Goal: Ask a question

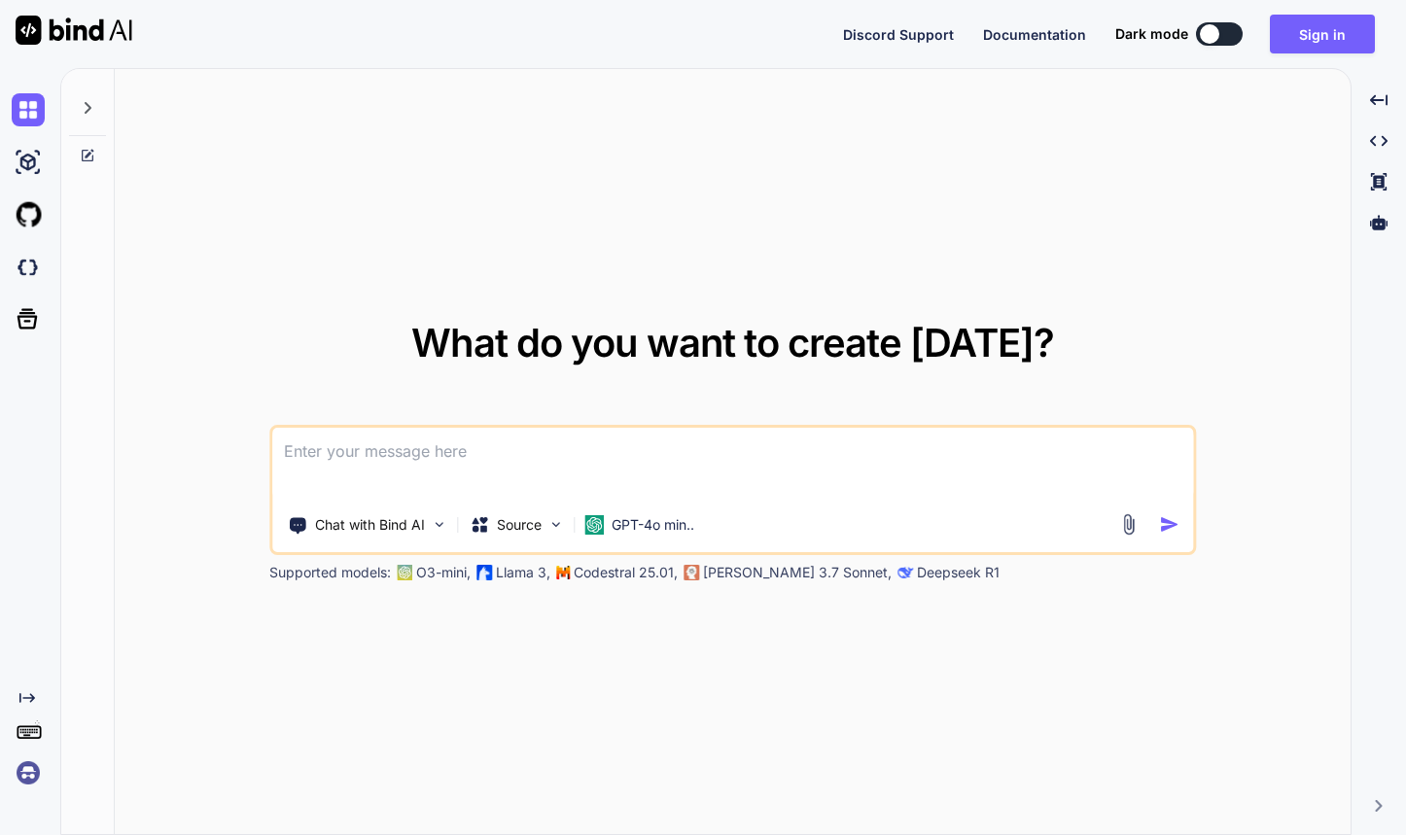
type textarea "x"
click at [480, 430] on textarea at bounding box center [732, 464] width 921 height 72
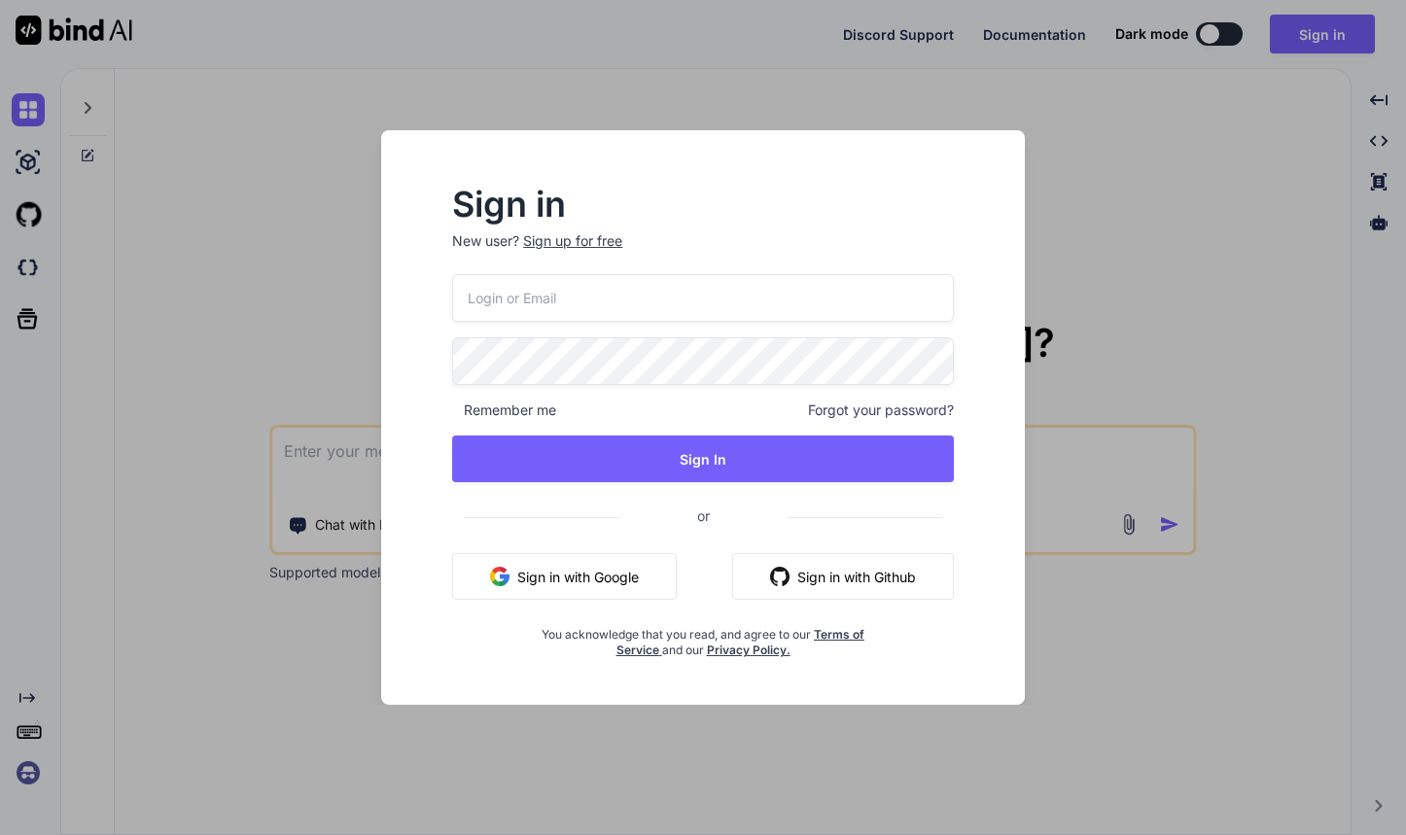
click at [559, 558] on button "Sign in with Google" at bounding box center [564, 576] width 225 height 47
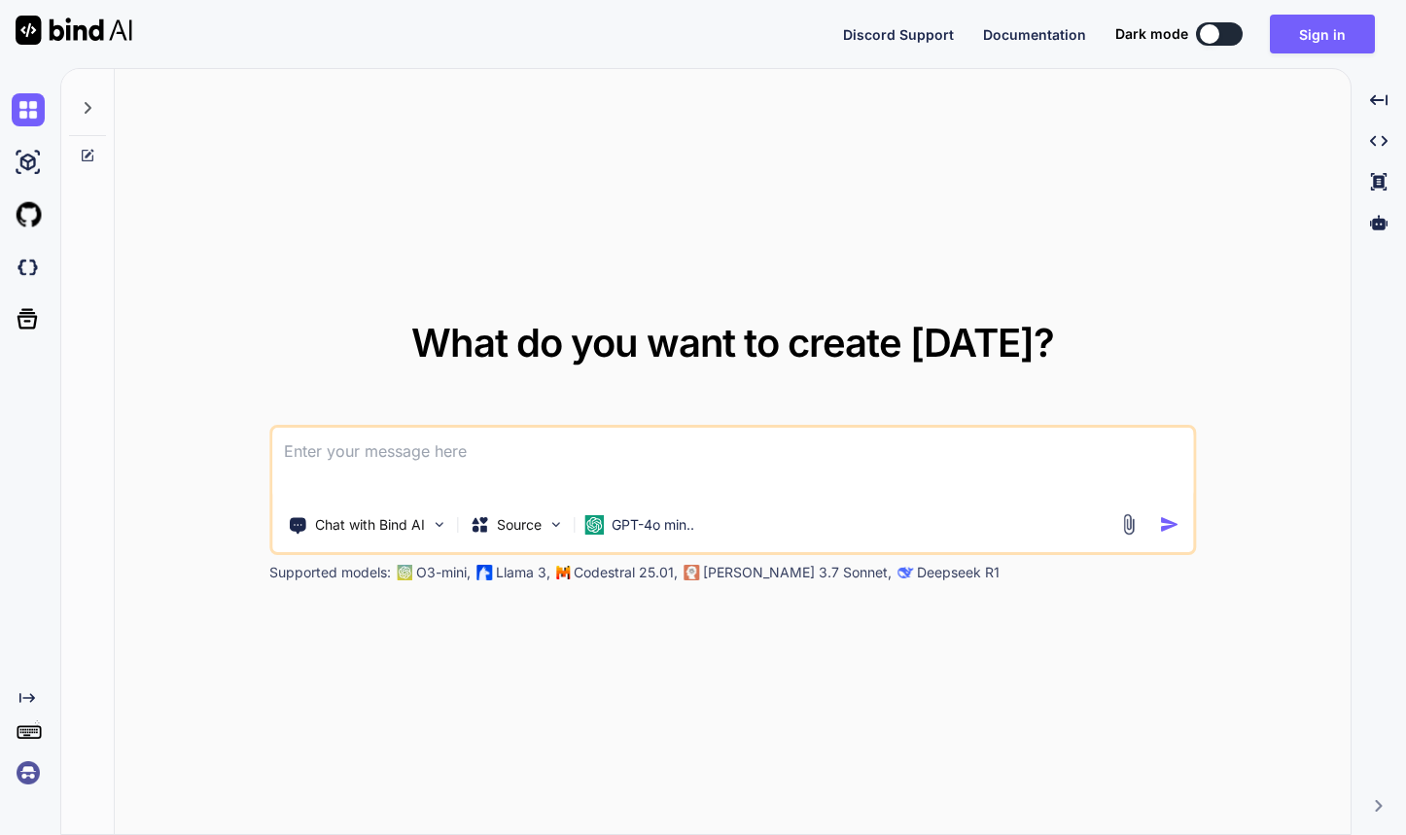
click at [576, 475] on textarea at bounding box center [732, 464] width 921 height 72
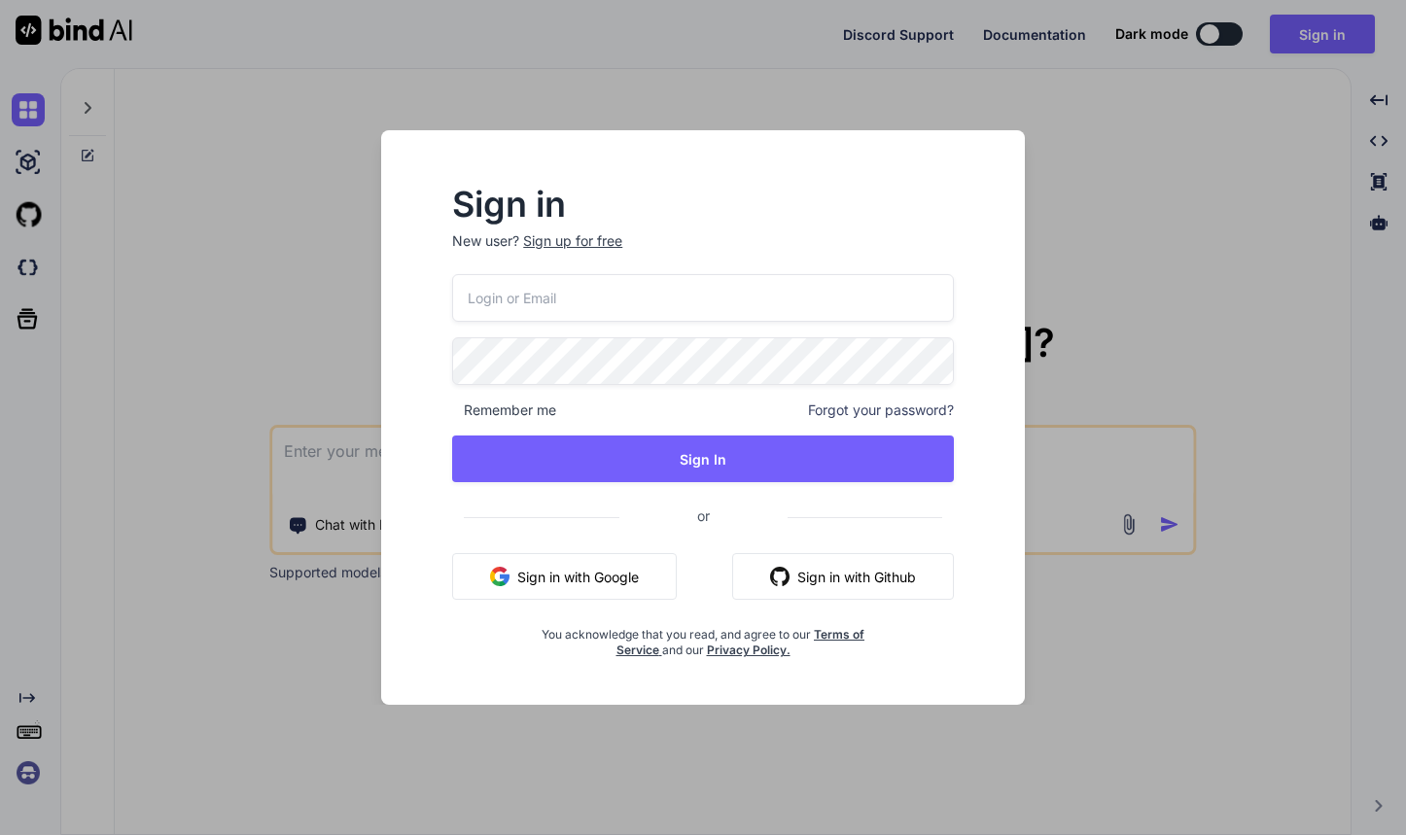
click at [586, 299] on input "email" at bounding box center [703, 298] width 502 height 48
type input "[EMAIL_ADDRESS][DOMAIN_NAME]"
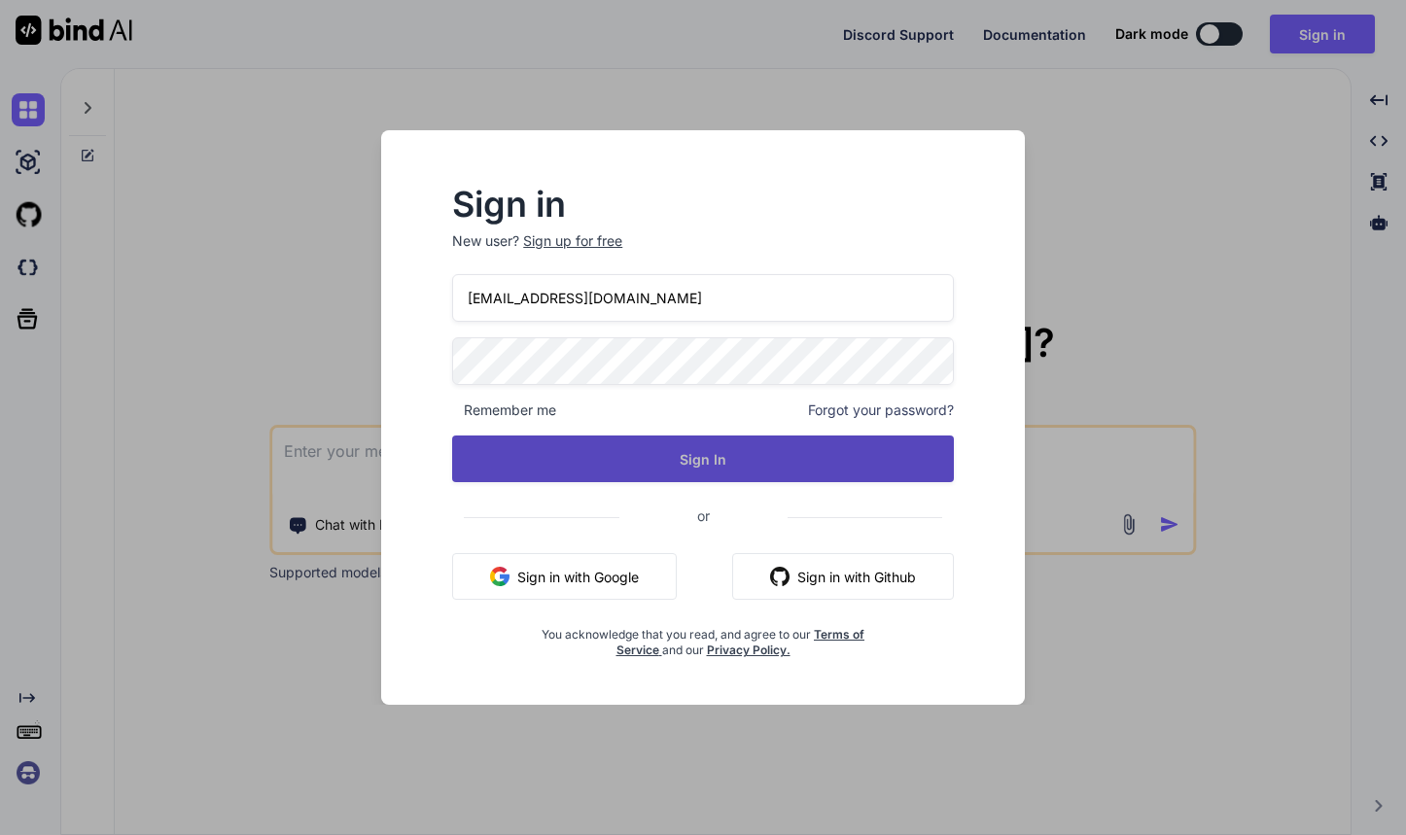
click at [700, 453] on button "Sign In" at bounding box center [703, 458] width 502 height 47
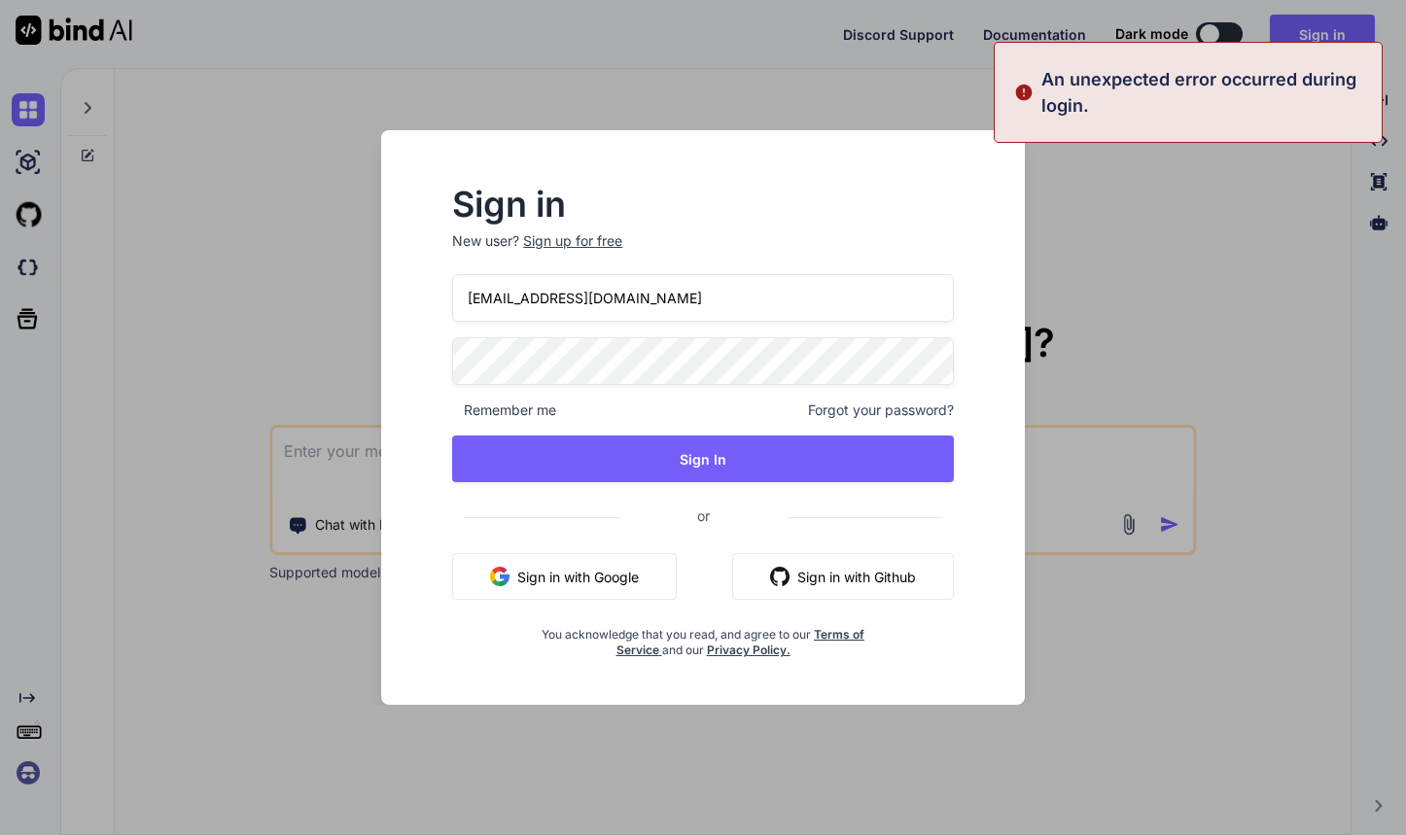
click at [887, 407] on span "Forgot your password?" at bounding box center [881, 409] width 146 height 19
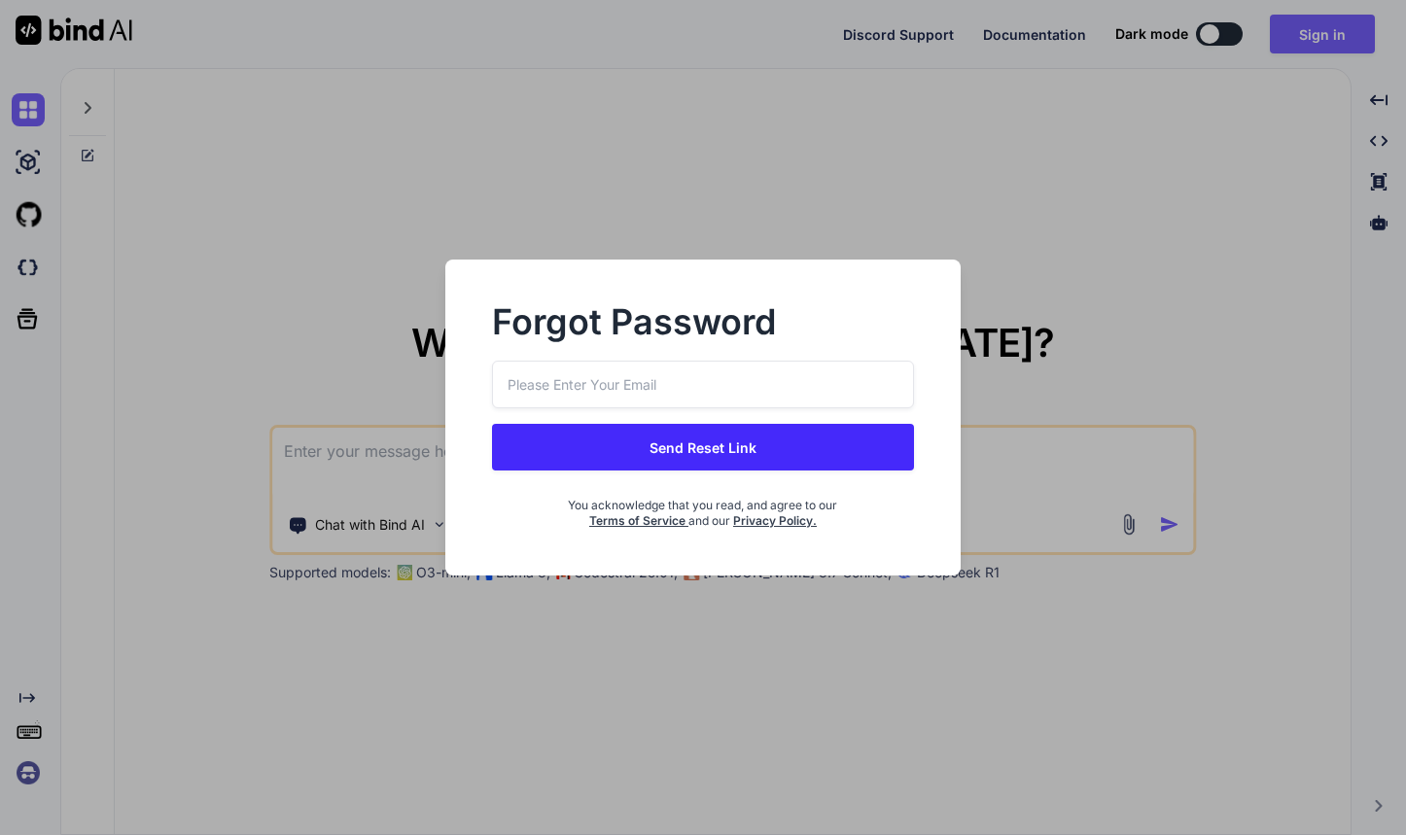
click at [680, 381] on input "email" at bounding box center [703, 385] width 422 height 48
type input "[EMAIL_ADDRESS][DOMAIN_NAME]"
click at [598, 449] on button "Send Reset Link" at bounding box center [703, 447] width 422 height 47
click at [688, 450] on button "Send Reset Link" at bounding box center [703, 447] width 422 height 47
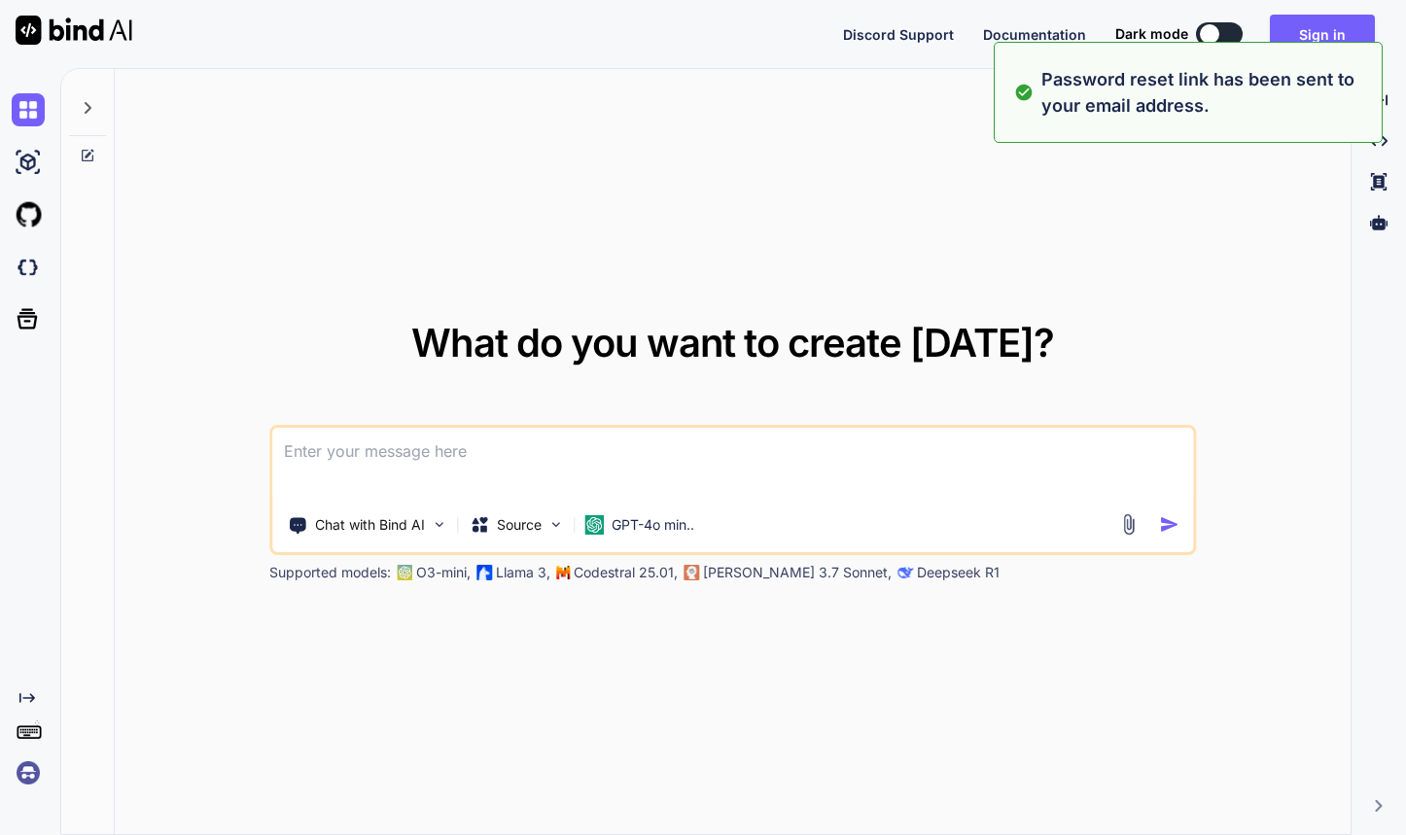
drag, startPoint x: 688, startPoint y: 450, endPoint x: 670, endPoint y: 456, distance: 19.4
click at [679, 453] on textarea at bounding box center [732, 464] width 921 height 72
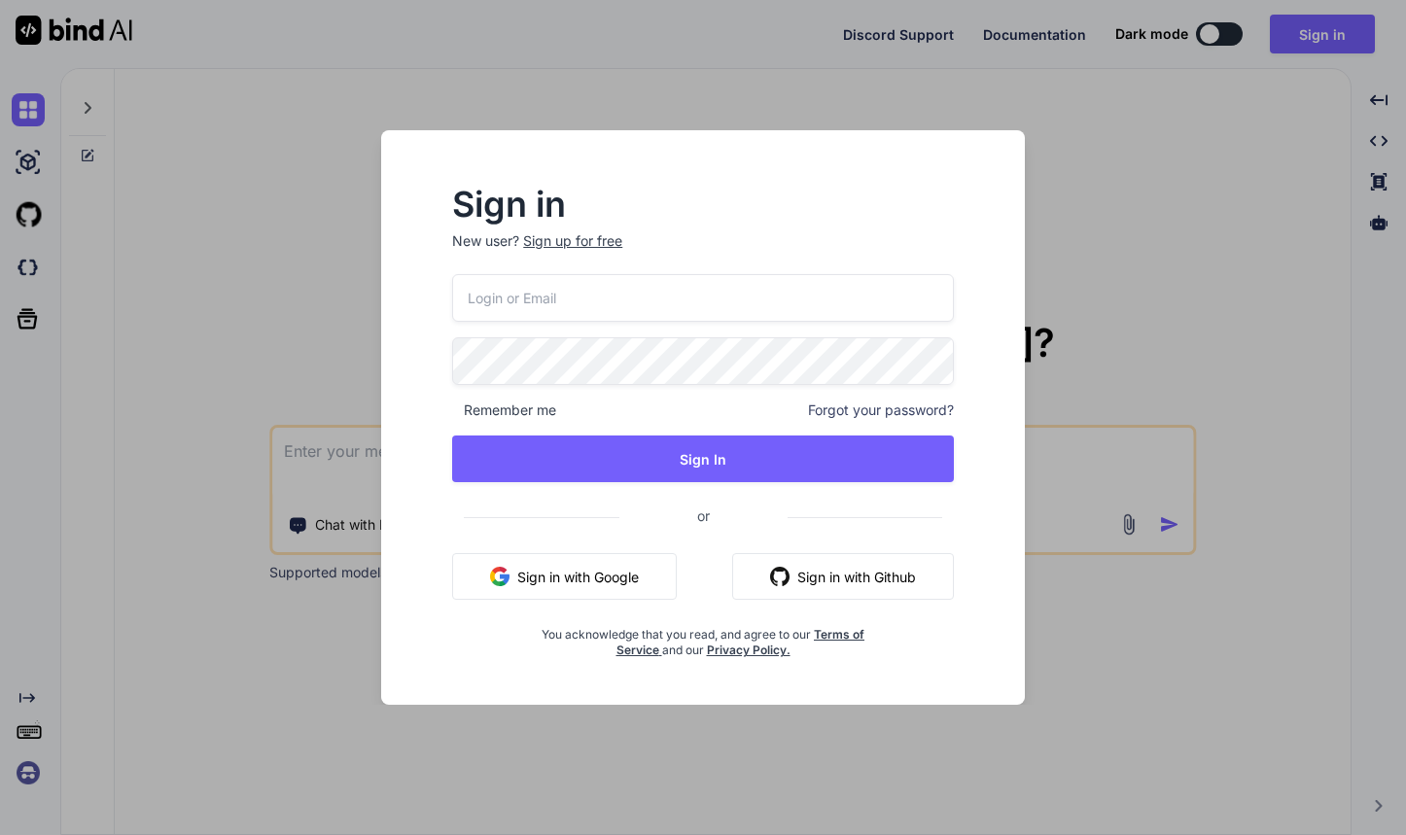
click at [301, 466] on div "Sign in New user? Sign up for free Remember me Forgot your password? Sign In or…" at bounding box center [703, 417] width 1406 height 835
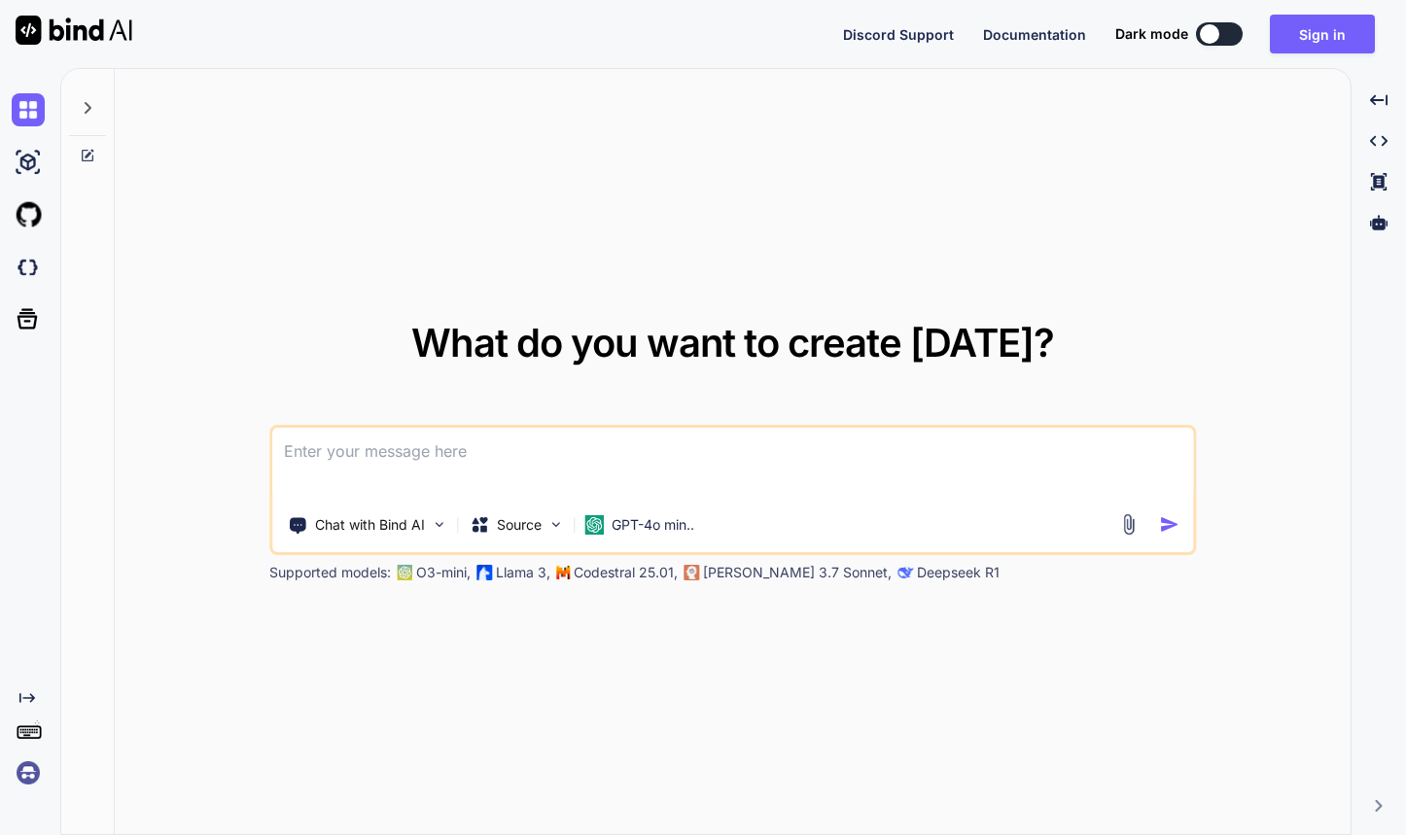
click at [314, 459] on textarea at bounding box center [732, 464] width 921 height 72
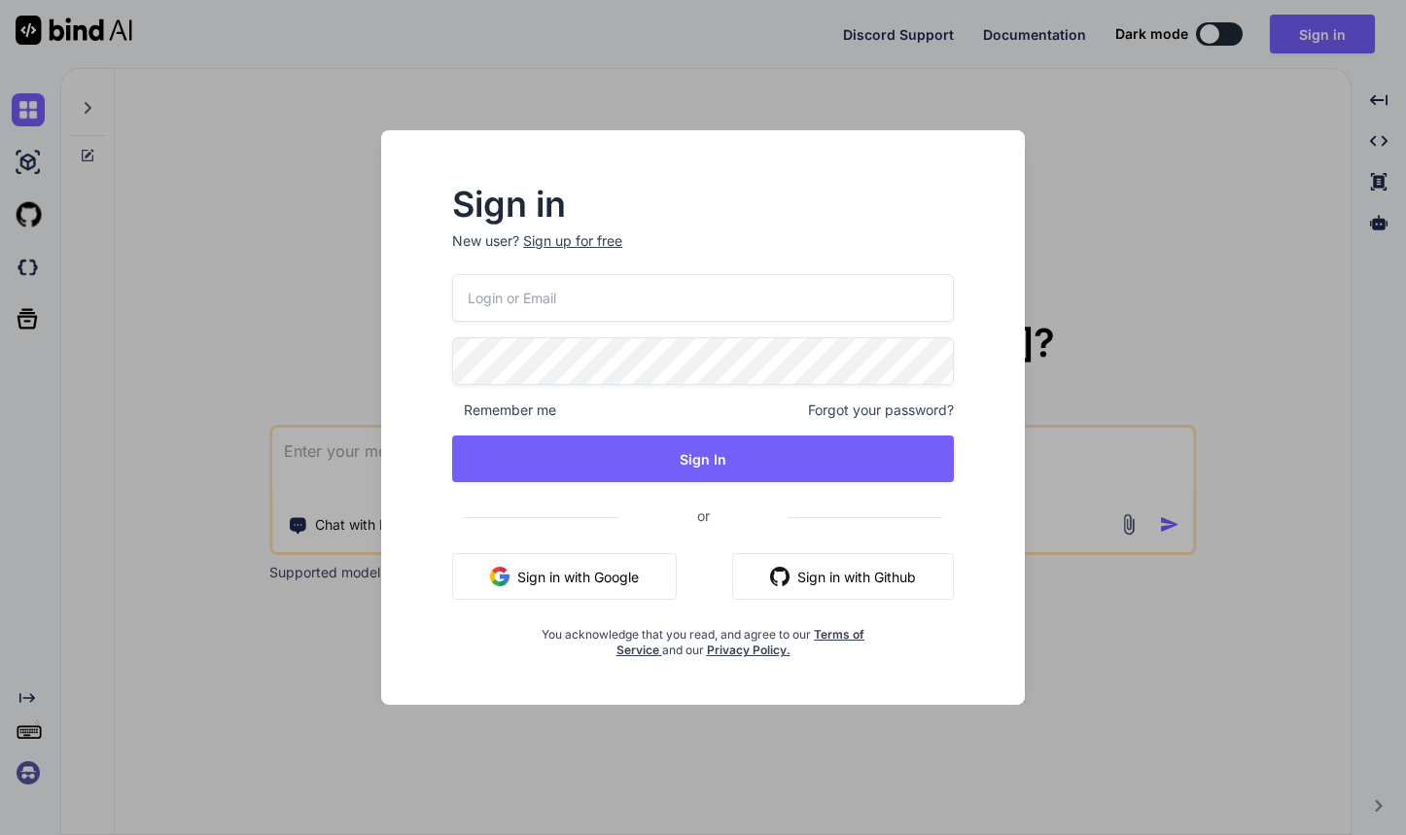
click at [547, 297] on input "email" at bounding box center [703, 298] width 502 height 48
type input "[EMAIL_ADDRESS][DOMAIN_NAME]"
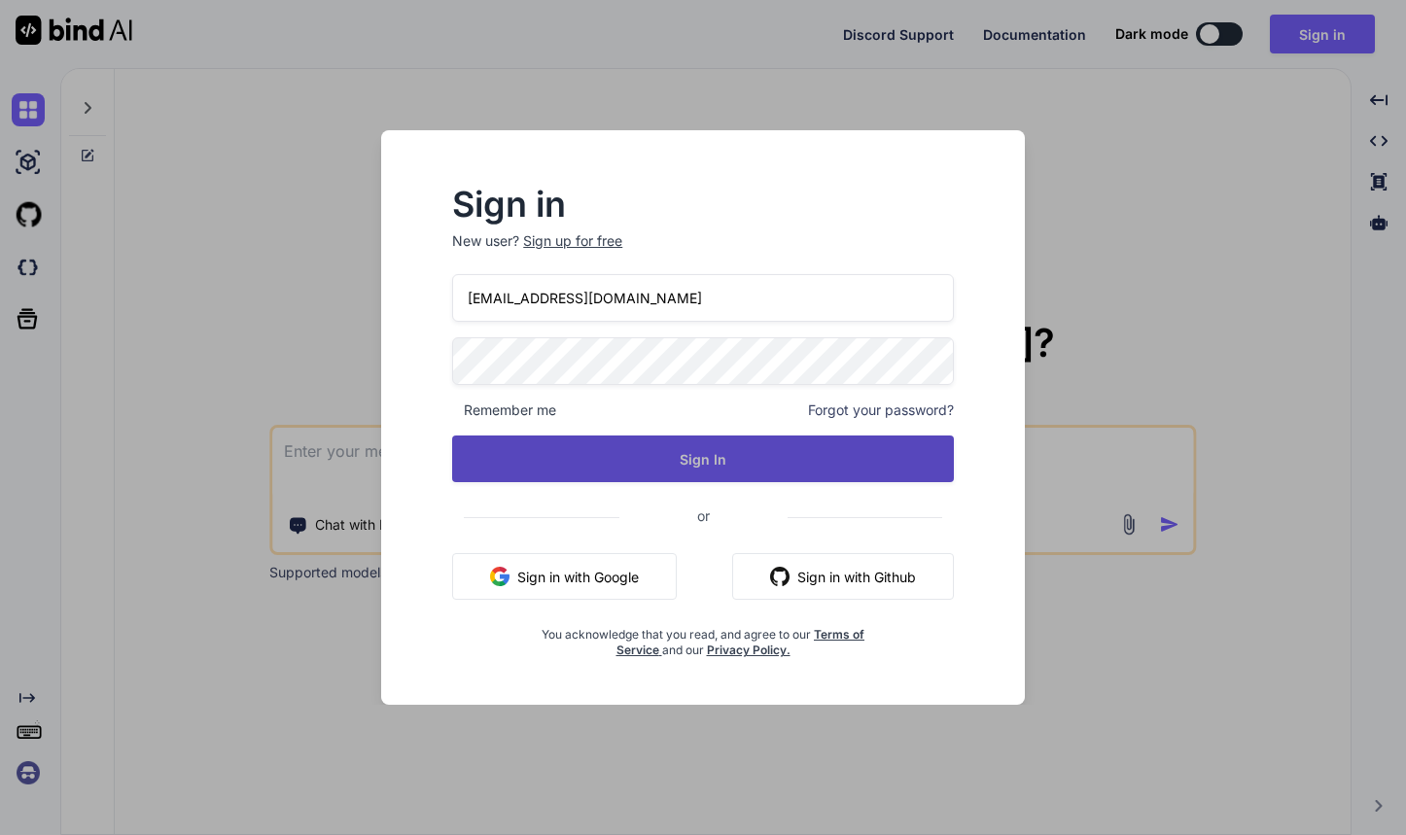
click at [632, 452] on button "Sign In" at bounding box center [703, 458] width 502 height 47
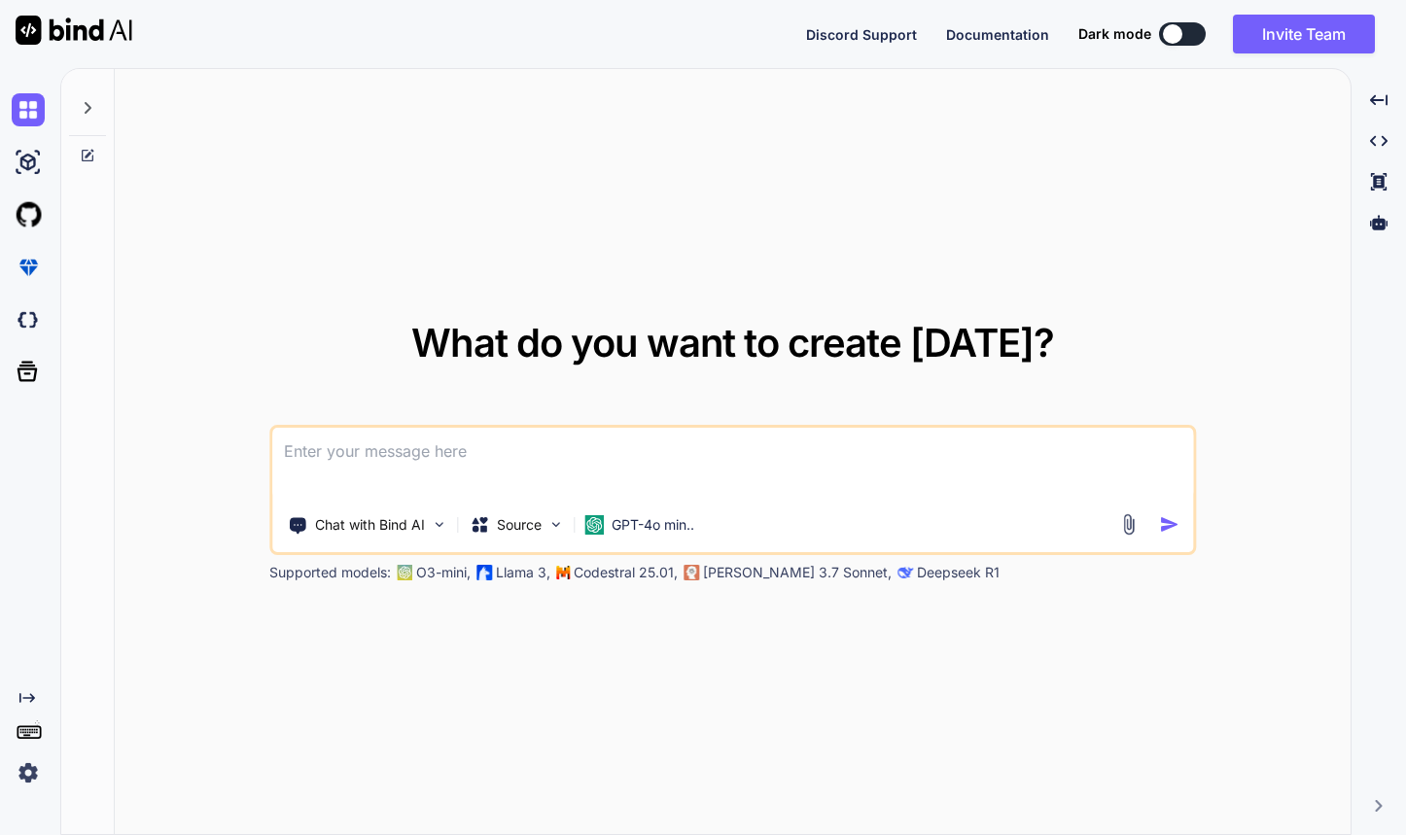
click at [534, 468] on textarea at bounding box center [732, 464] width 921 height 72
click at [425, 446] on textarea at bounding box center [732, 464] width 921 height 72
paste textarea "var filtered = GroupedOrderList.Where(item => (string.IsNullOrEmpty(OrderStatus…"
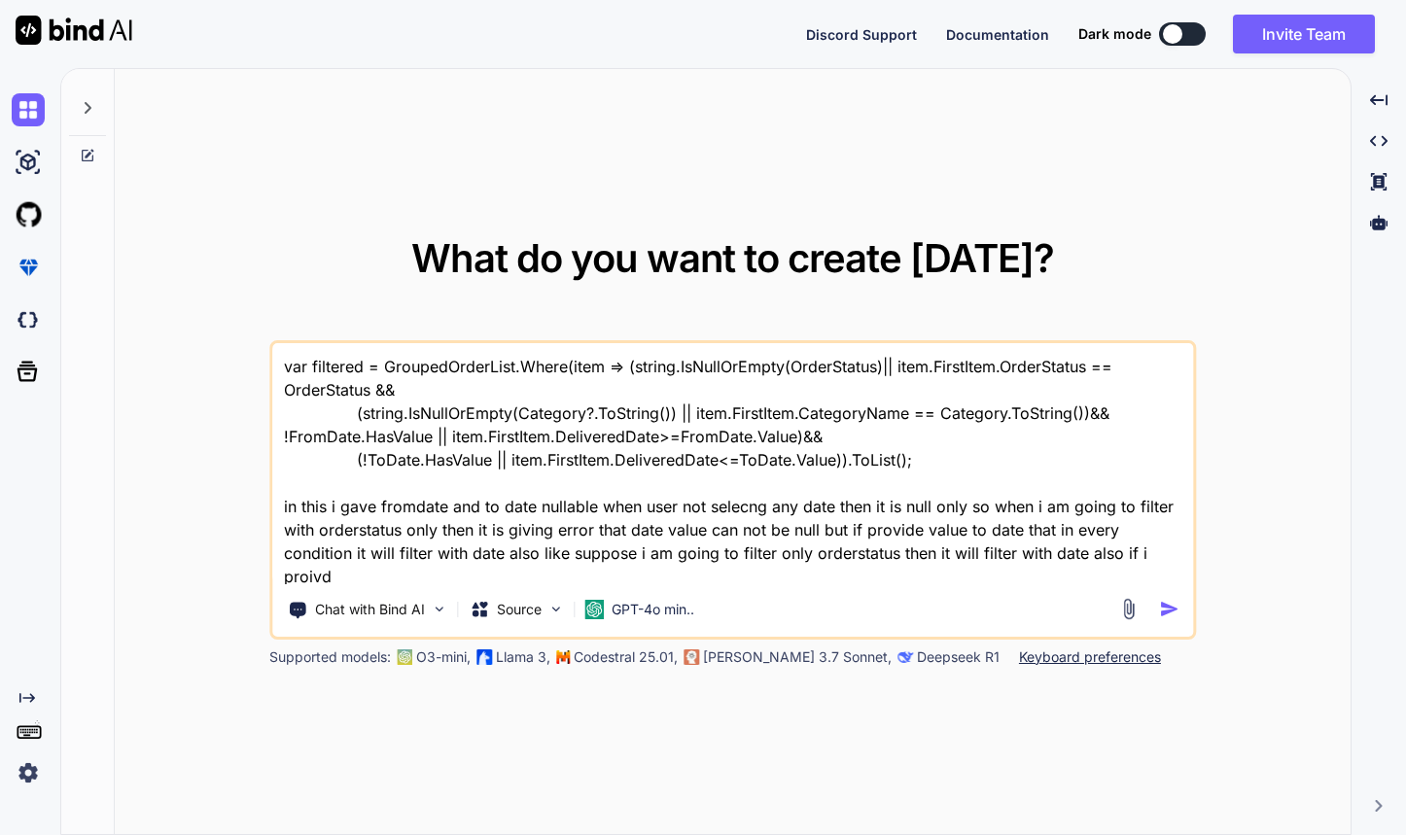
scroll to position [3, 0]
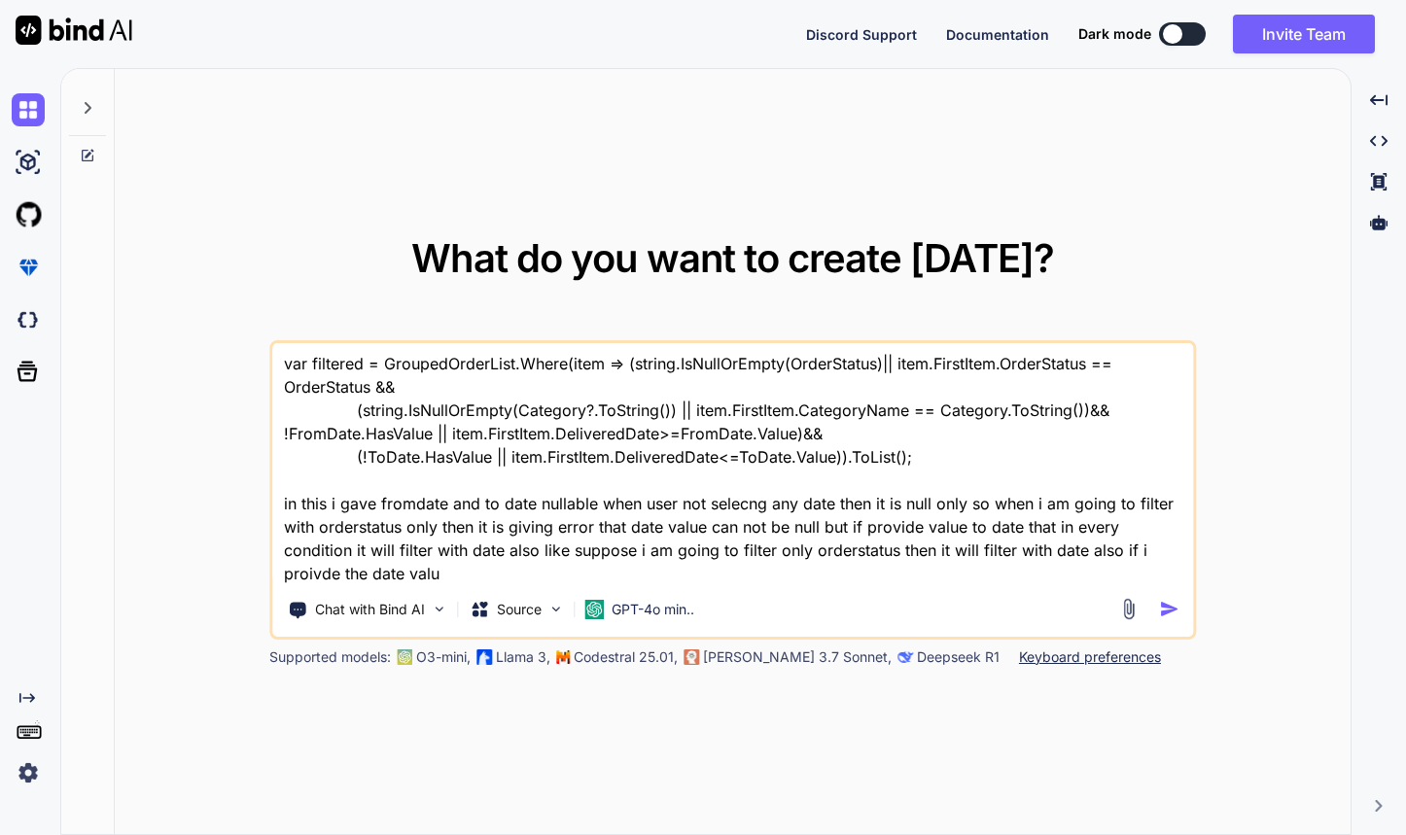
type textarea "var filtered = GroupedOrderList.Where(item => (string.IsNullOrEmpty(OrderStatus…"
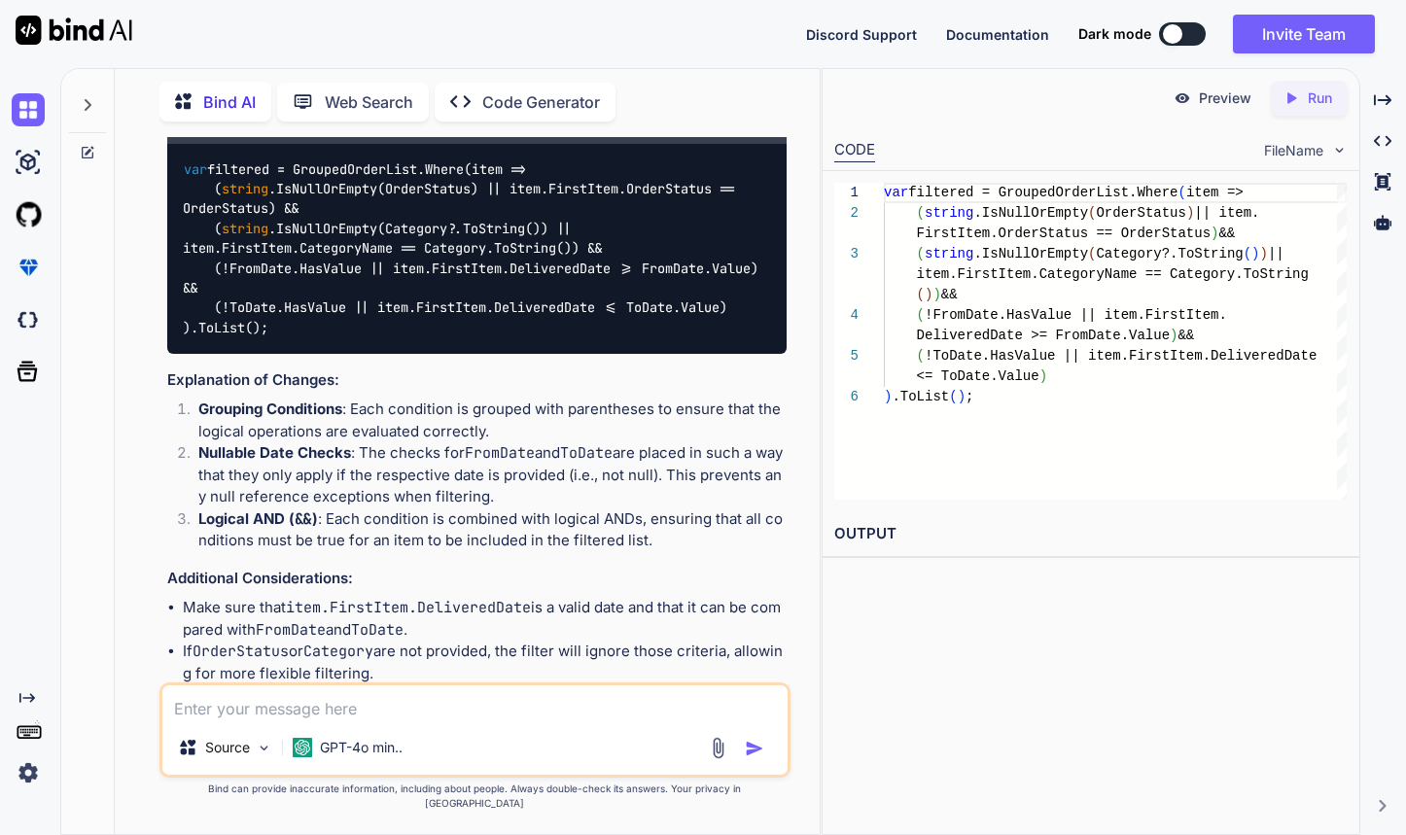
scroll to position [576, 0]
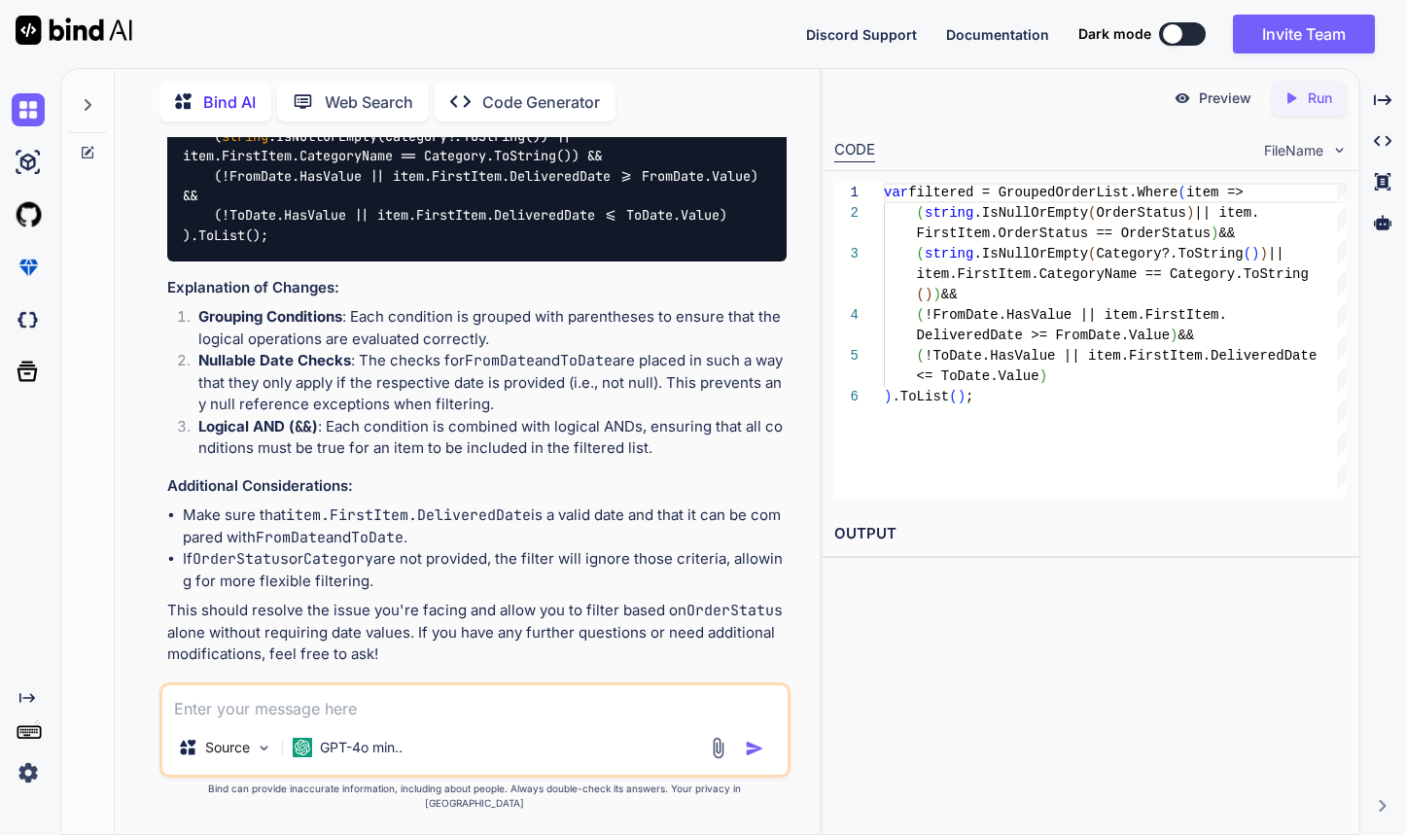
click at [364, 718] on textarea at bounding box center [475, 702] width 626 height 35
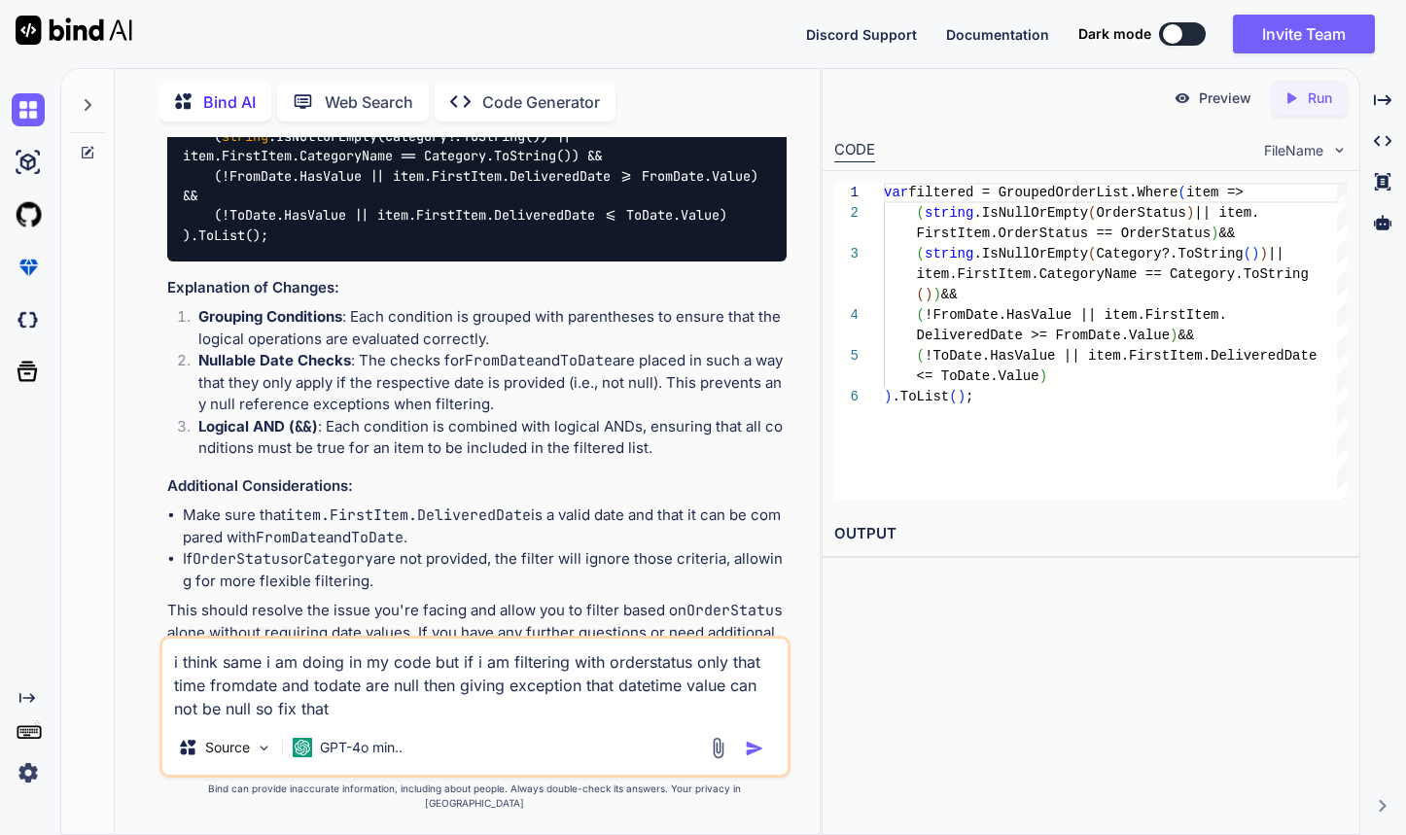
type textarea "i think same i am doing in my code but if i am filtering with orderstatus only …"
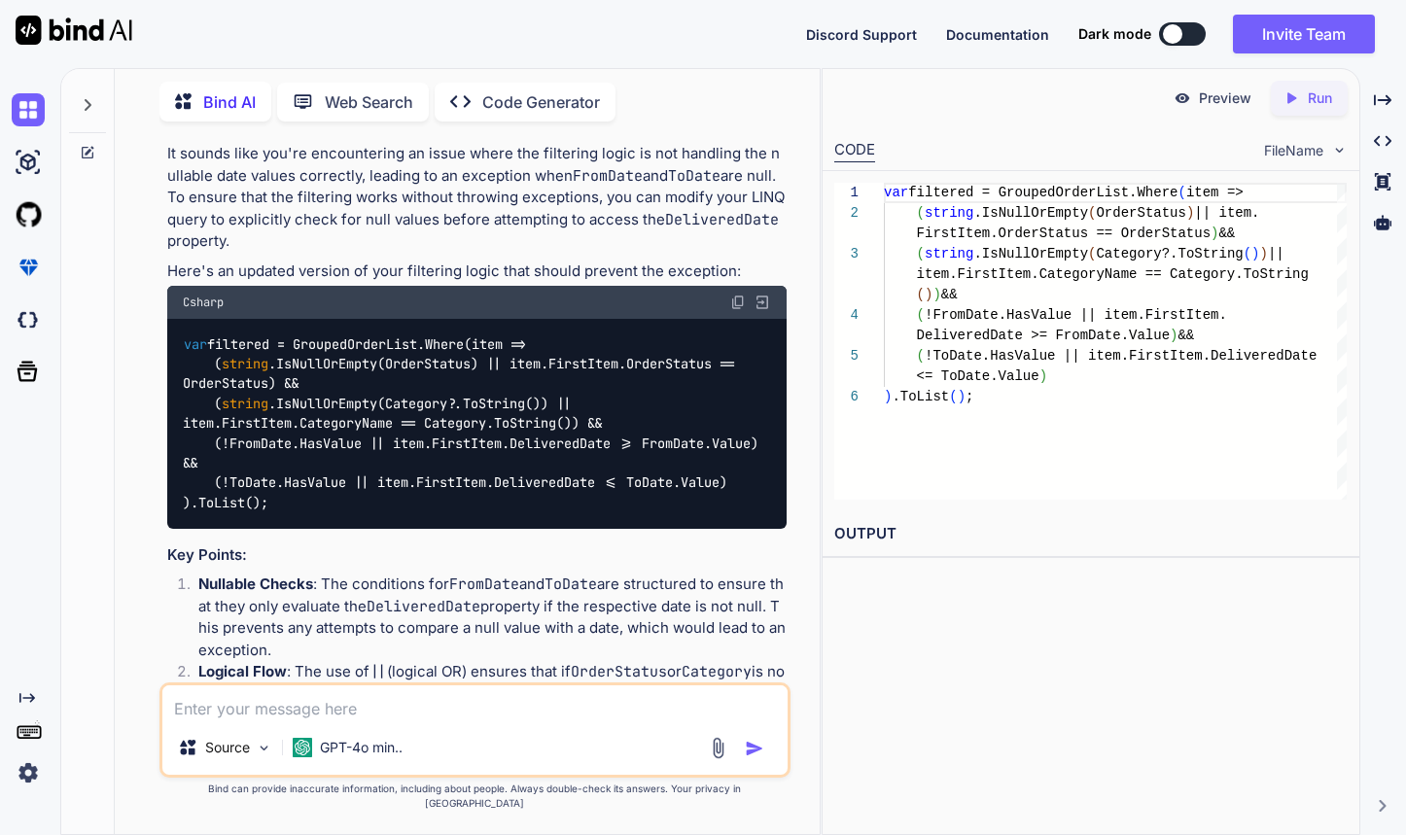
scroll to position [1291, 0]
click at [528, 719] on textarea at bounding box center [475, 702] width 626 height 35
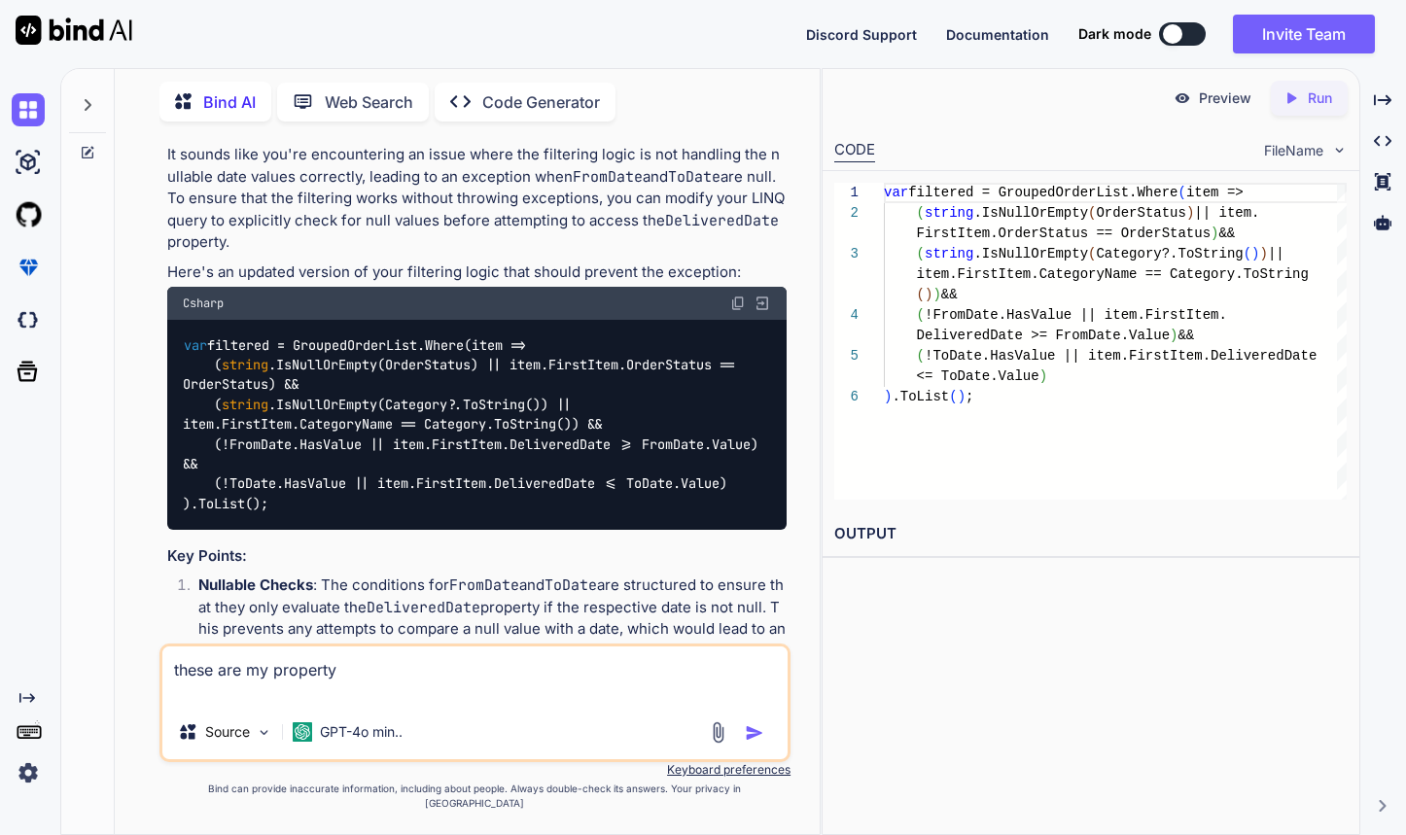
paste textarea "[ObservableProperty] DateTime? fromDate; [ObservableProperty] DateTime? toDate;"
type textarea "these are my property [ObservableProperty] DateTime? fromDate; [ObservablePrope…"
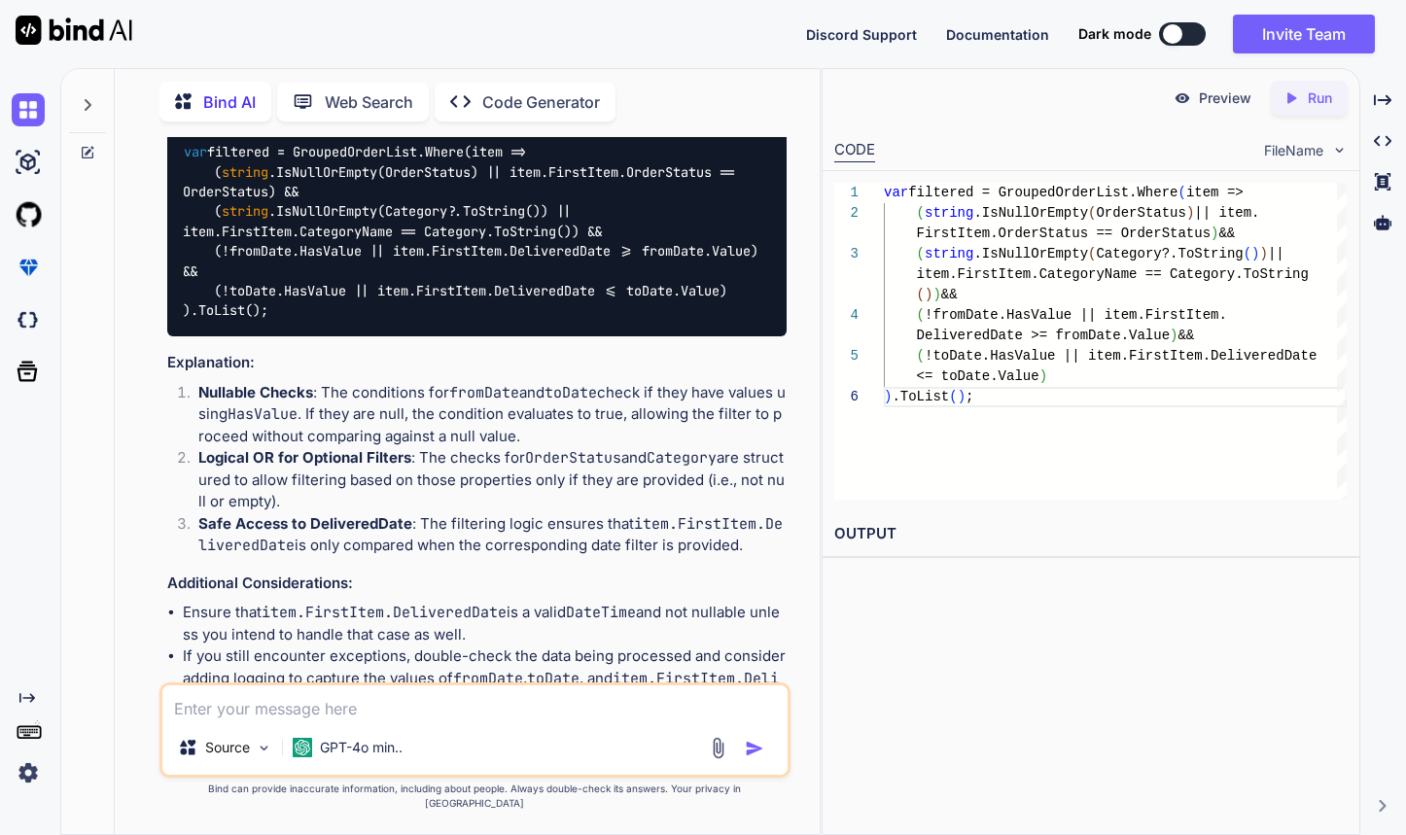
scroll to position [2532, 0]
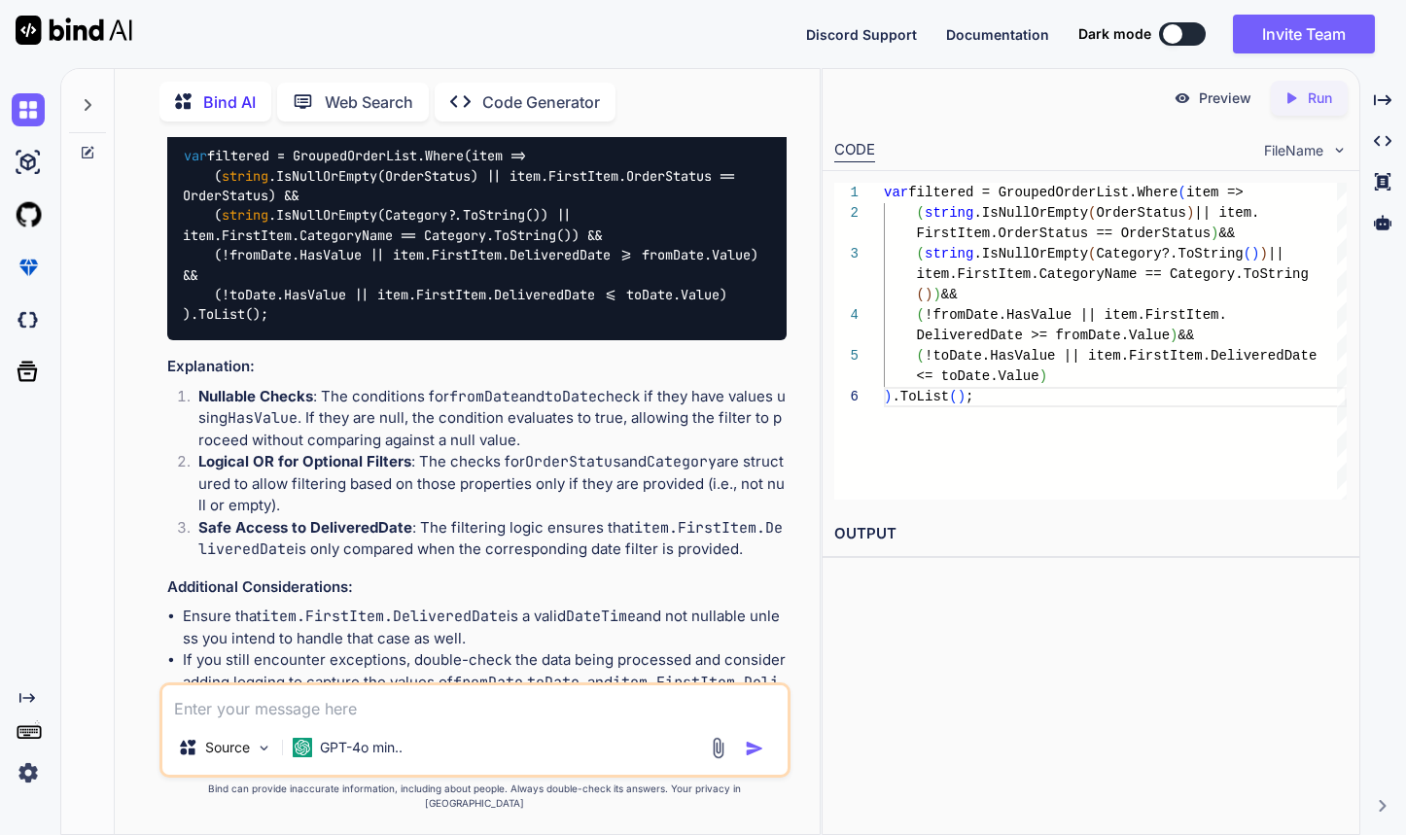
click at [342, 720] on textarea at bounding box center [475, 702] width 626 height 35
type textarea "n"
type textarea "but the error giving the value can not be null it must have value"
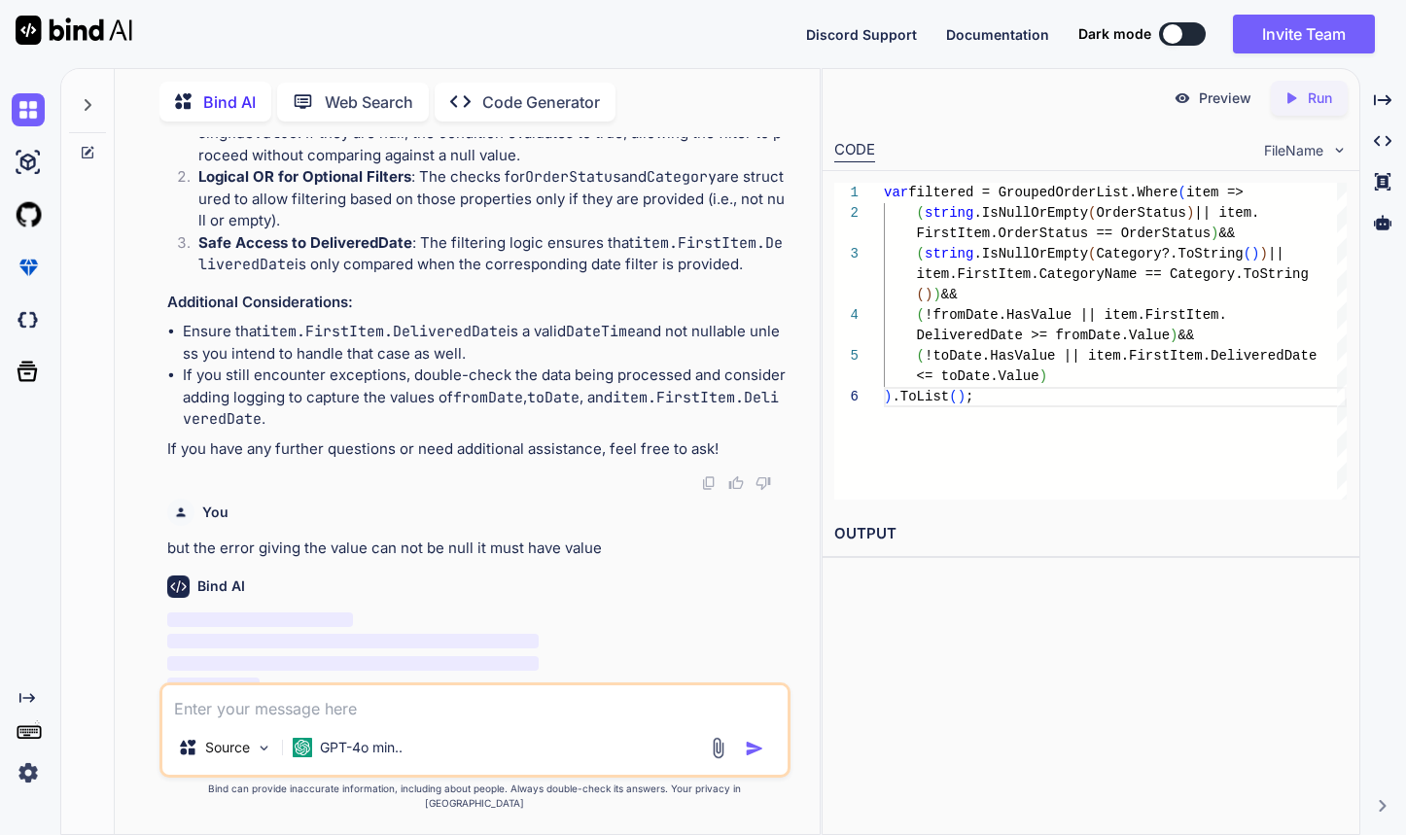
scroll to position [2817, 0]
click at [1094, 338] on div "var filtered = GroupedOrderList.Where ( item => ( string .IsNullOrEmpty ( Order…" at bounding box center [1115, 341] width 463 height 317
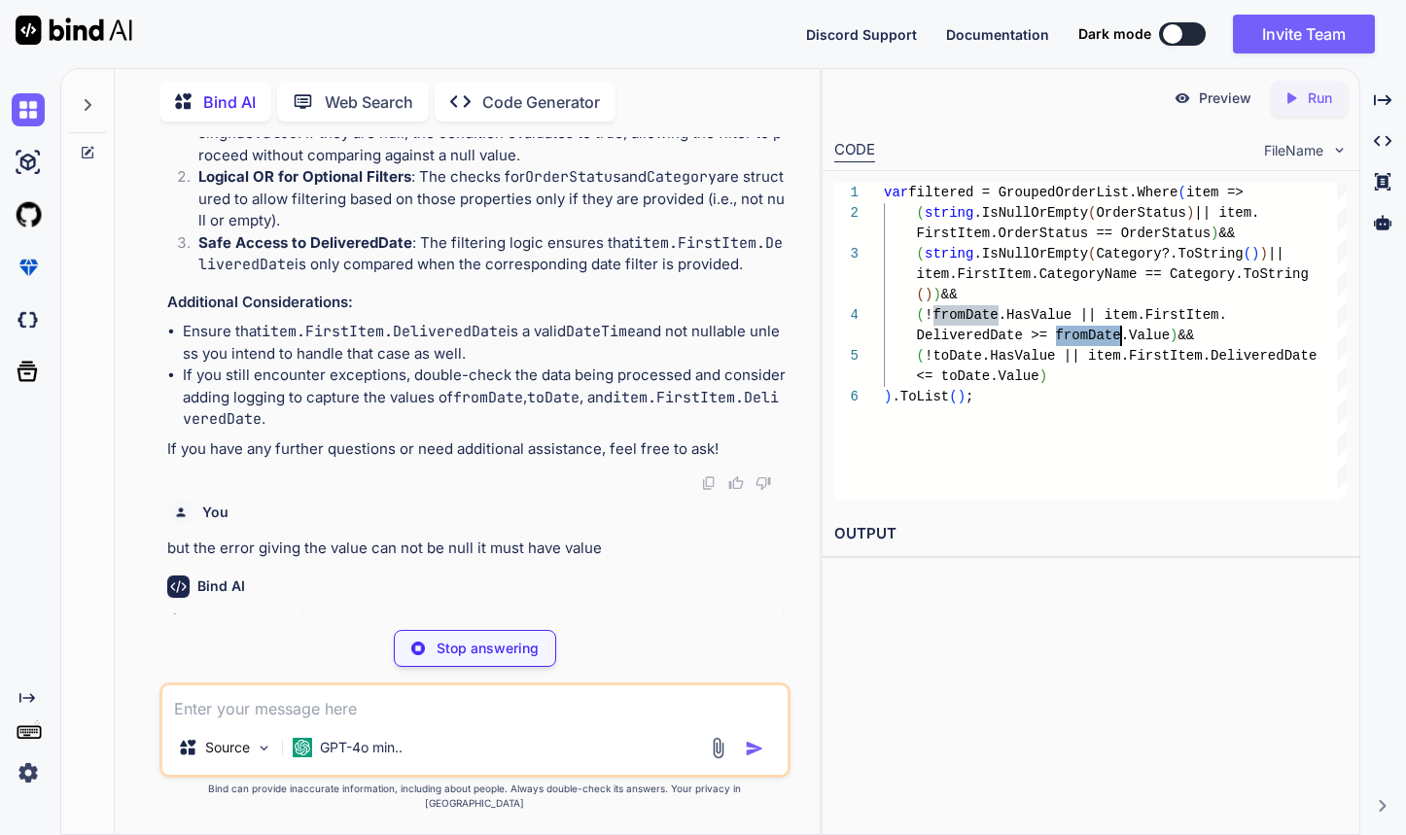
click at [1198, 349] on div "var filtered = GroupedOrderList.Where ( item => ( string .IsNullOrEmpty ( Order…" at bounding box center [1115, 341] width 463 height 317
click at [1157, 338] on div "var filtered = GroupedOrderList.Where ( item => ( string .IsNullOrEmpty ( Order…" at bounding box center [1115, 341] width 463 height 317
click at [1020, 296] on div "var filtered = GroupedOrderList.Where ( item => ( string .IsNullOrEmpty ( Order…" at bounding box center [1115, 341] width 463 height 317
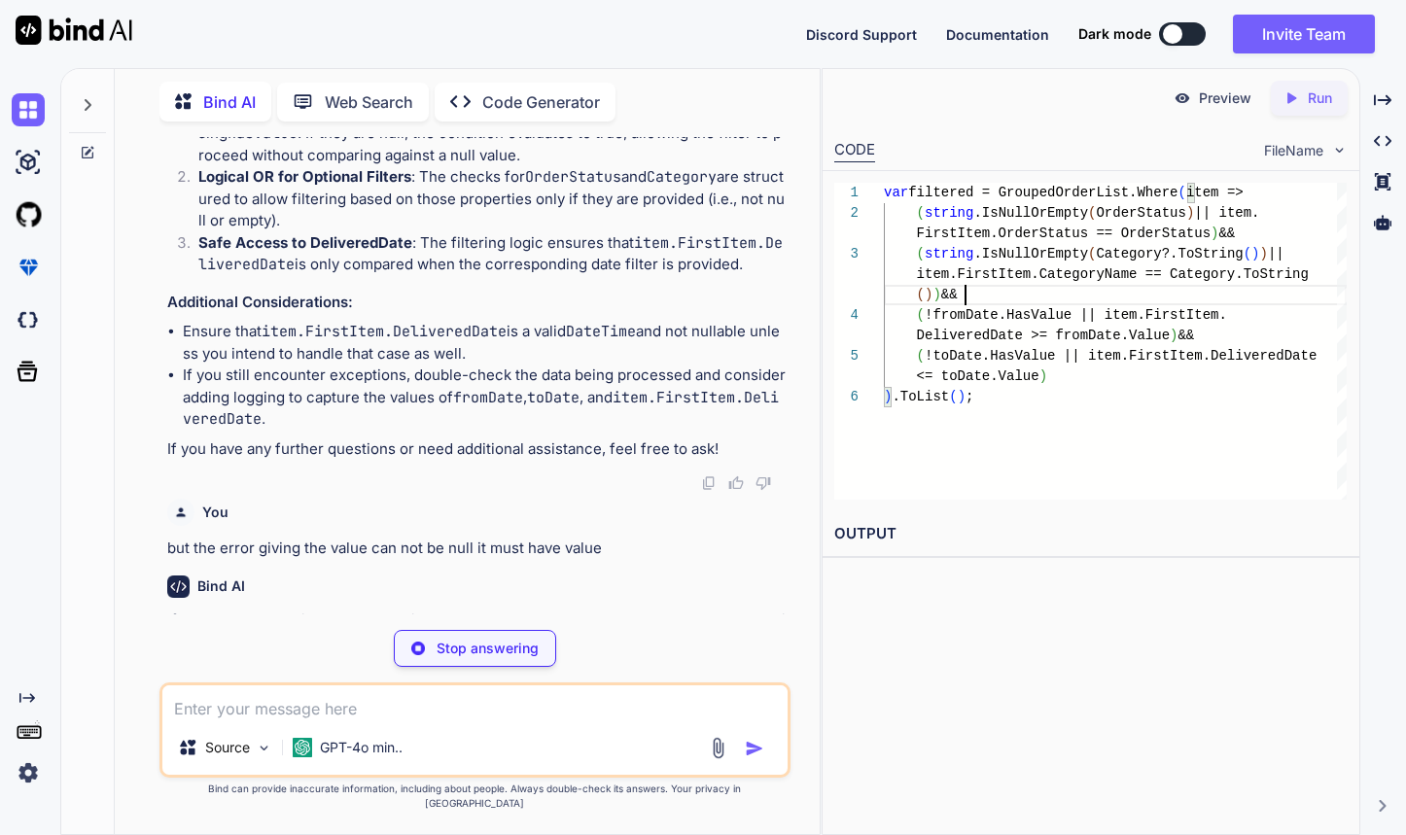
click at [1021, 327] on div "var filtered = GroupedOrderList.Where ( item => ( string .IsNullOrEmpty ( Order…" at bounding box center [1115, 341] width 463 height 317
click at [1144, 333] on div "var filtered = GroupedOrderList.Where ( item => ( string .IsNullOrEmpty ( Order…" at bounding box center [1115, 341] width 463 height 317
click at [1027, 317] on div "var filtered = GroupedOrderList.Where ( item => ( string .IsNullOrEmpty ( Order…" at bounding box center [1115, 341] width 463 height 317
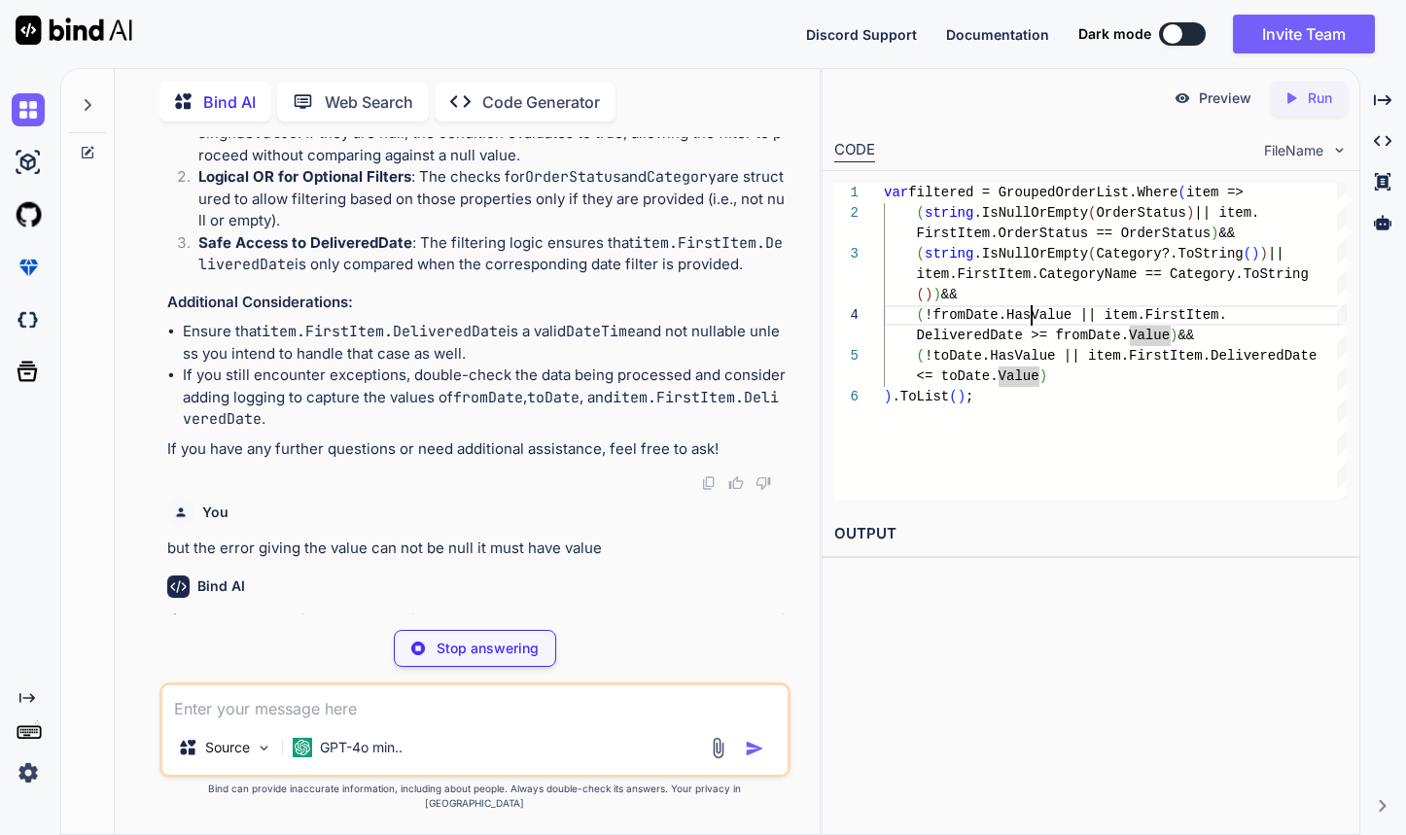
click at [1027, 317] on div "var filtered = GroupedOrderList.Where ( item => ( string .IsNullOrEmpty ( Order…" at bounding box center [1115, 341] width 463 height 317
click at [1049, 295] on div "var filtered = GroupedOrderList.Where ( item => ( string .IsNullOrEmpty ( Order…" at bounding box center [1115, 341] width 463 height 317
click at [1044, 312] on div "var filtered = GroupedOrderList.Where ( item => ( string .IsNullOrEmpty ( Order…" at bounding box center [1115, 341] width 463 height 317
click at [1046, 295] on div "var filtered = GroupedOrderList.Where ( item => ( string .IsNullOrEmpty ( Order…" at bounding box center [1115, 341] width 463 height 317
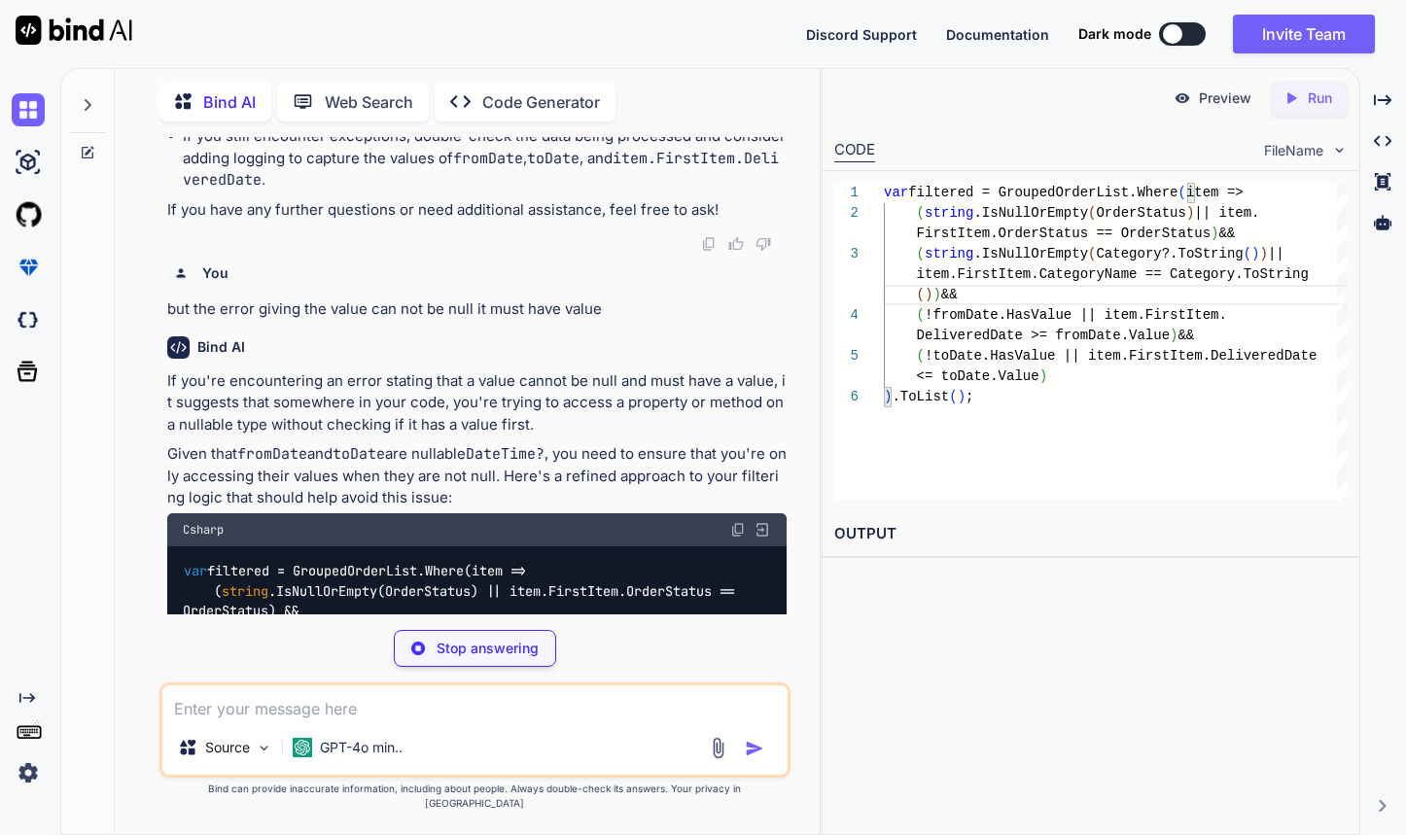
scroll to position [3057, 0]
drag, startPoint x: 383, startPoint y: 378, endPoint x: 486, endPoint y: 386, distance: 103.3
click at [486, 386] on p "If you're encountering an error stating that a value cannot be null and must ha…" at bounding box center [477, 402] width 620 height 66
click at [533, 366] on div "Bind AI If you're encountering an error stating that a value cannot be null and…" at bounding box center [477, 659] width 620 height 679
drag, startPoint x: 532, startPoint y: 385, endPoint x: 739, endPoint y: 379, distance: 207.1
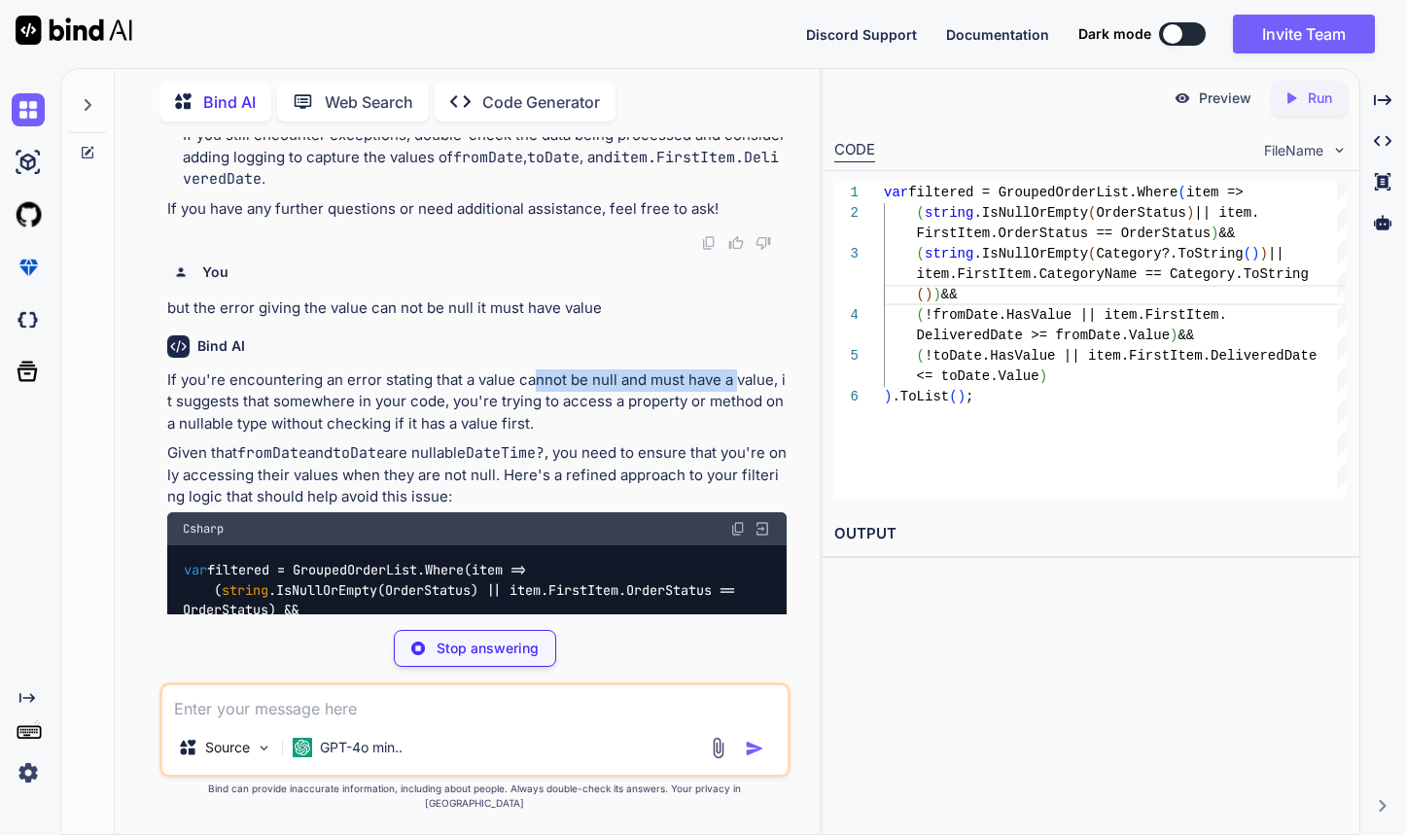
click at [739, 379] on p "If you're encountering an error stating that a value cannot be null and must ha…" at bounding box center [477, 402] width 620 height 66
drag, startPoint x: 356, startPoint y: 406, endPoint x: 551, endPoint y: 410, distance: 195.4
click at [550, 409] on p "If you're encountering an error stating that a value cannot be null and must ha…" at bounding box center [477, 402] width 620 height 66
click at [573, 435] on div "If you're encountering an error stating that a value cannot be null and must ha…" at bounding box center [477, 754] width 620 height 771
drag, startPoint x: 660, startPoint y: 404, endPoint x: 685, endPoint y: 405, distance: 25.3
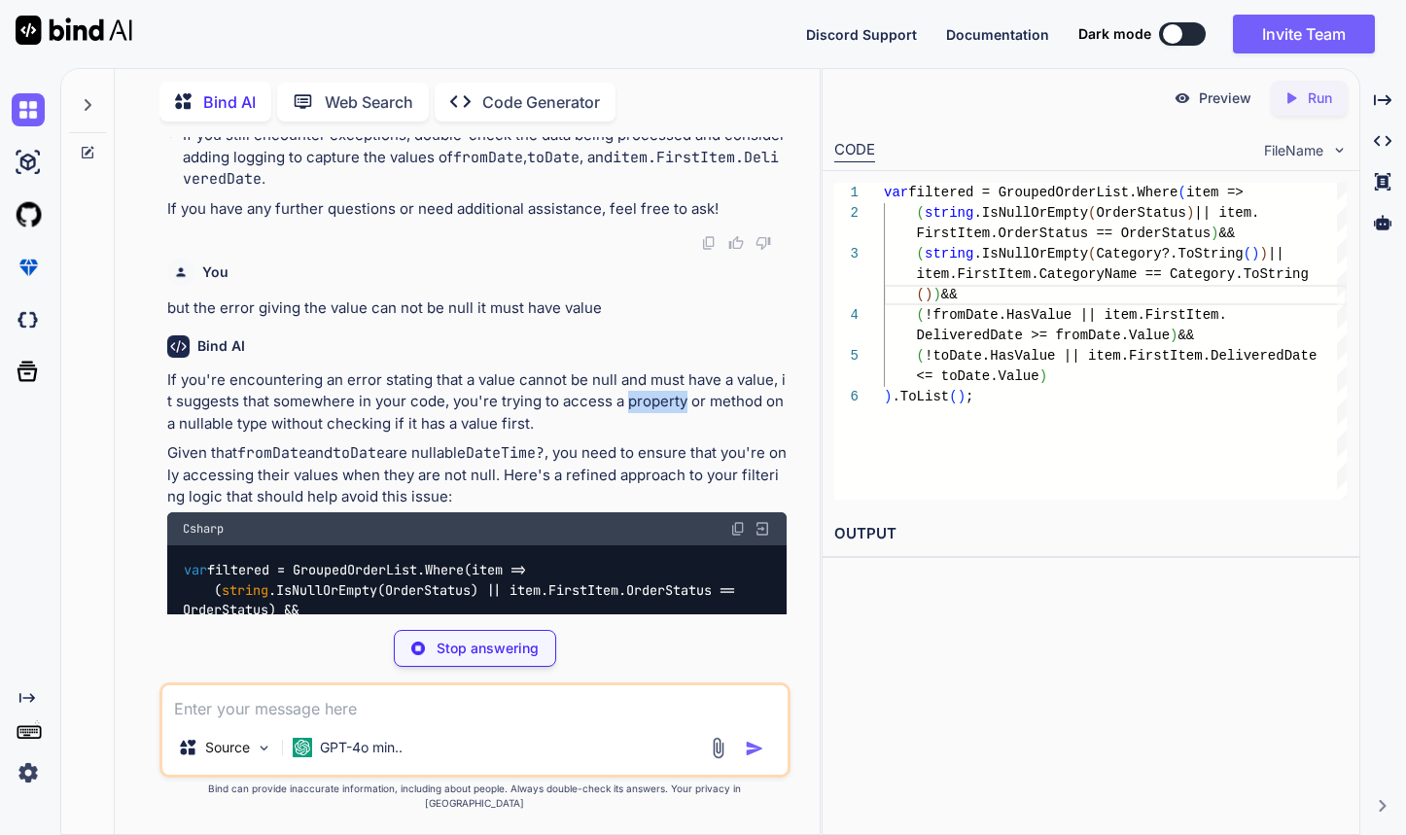
click at [685, 404] on p "If you're encountering an error stating that a value cannot be null and must ha…" at bounding box center [477, 402] width 620 height 66
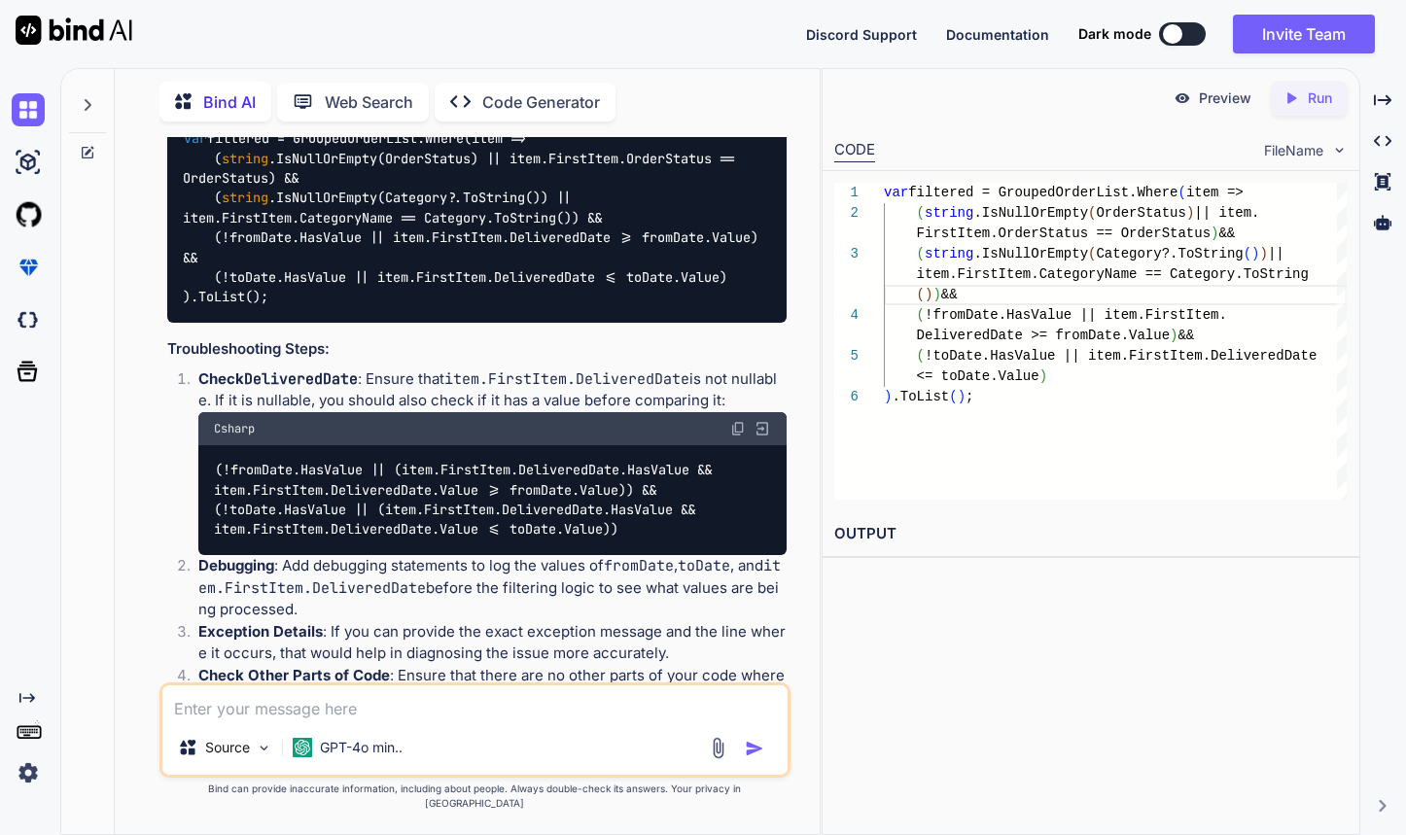
scroll to position [3604, 0]
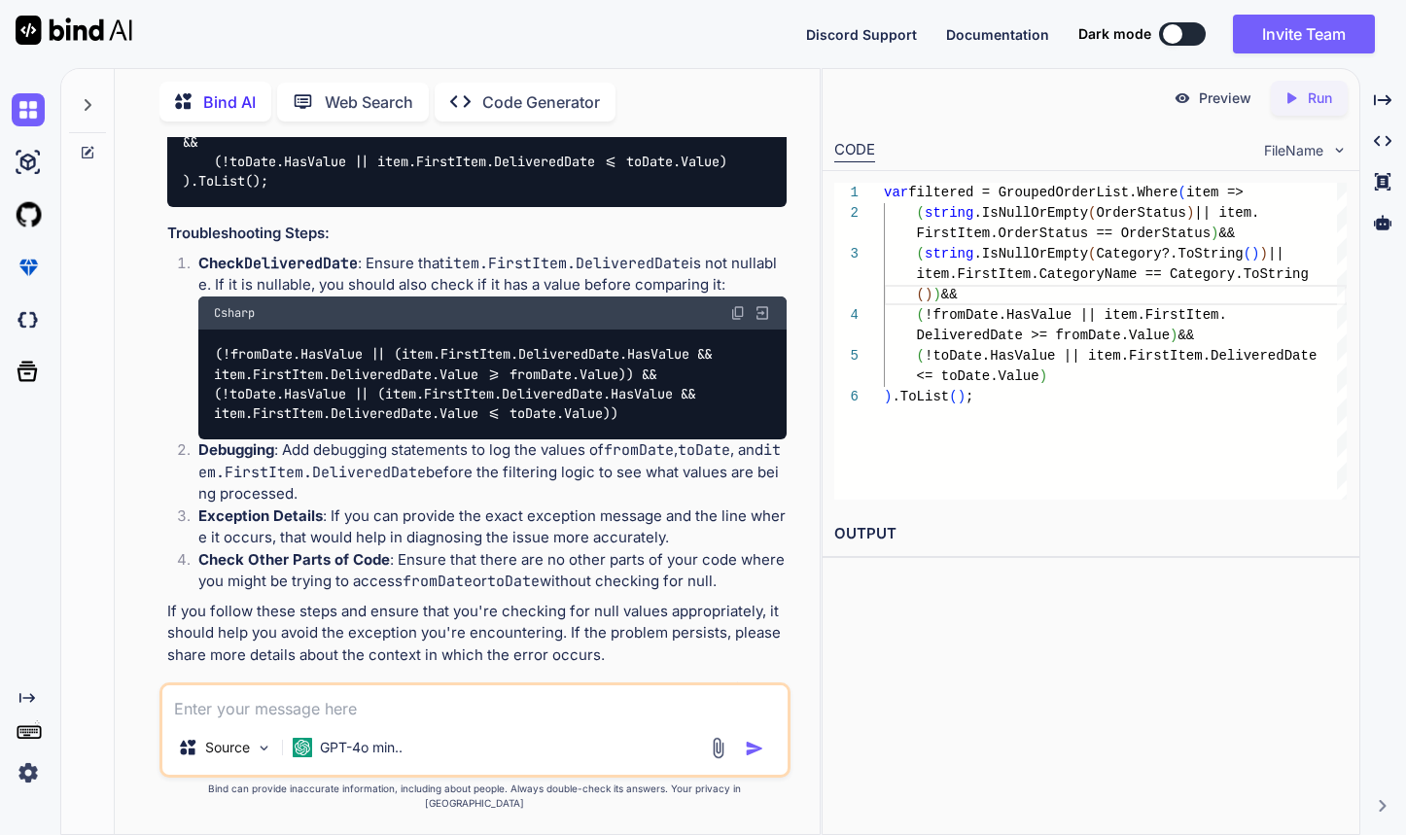
click at [420, 378] on code "(!fromDate.HasValue || (item.FirstItem.DeliveredDate.HasValue && item.FirstItem…" at bounding box center [467, 384] width 506 height 80
click at [547, 376] on code "(!fromDate.HasValue || (item.FirstItem.DeliveredDate.HasValue && item.FirstItem…" at bounding box center [467, 384] width 506 height 80
click at [593, 377] on code "(!fromDate.HasValue || (item.FirstItem.DeliveredDate.HasValue && item.FirstItem…" at bounding box center [467, 384] width 506 height 80
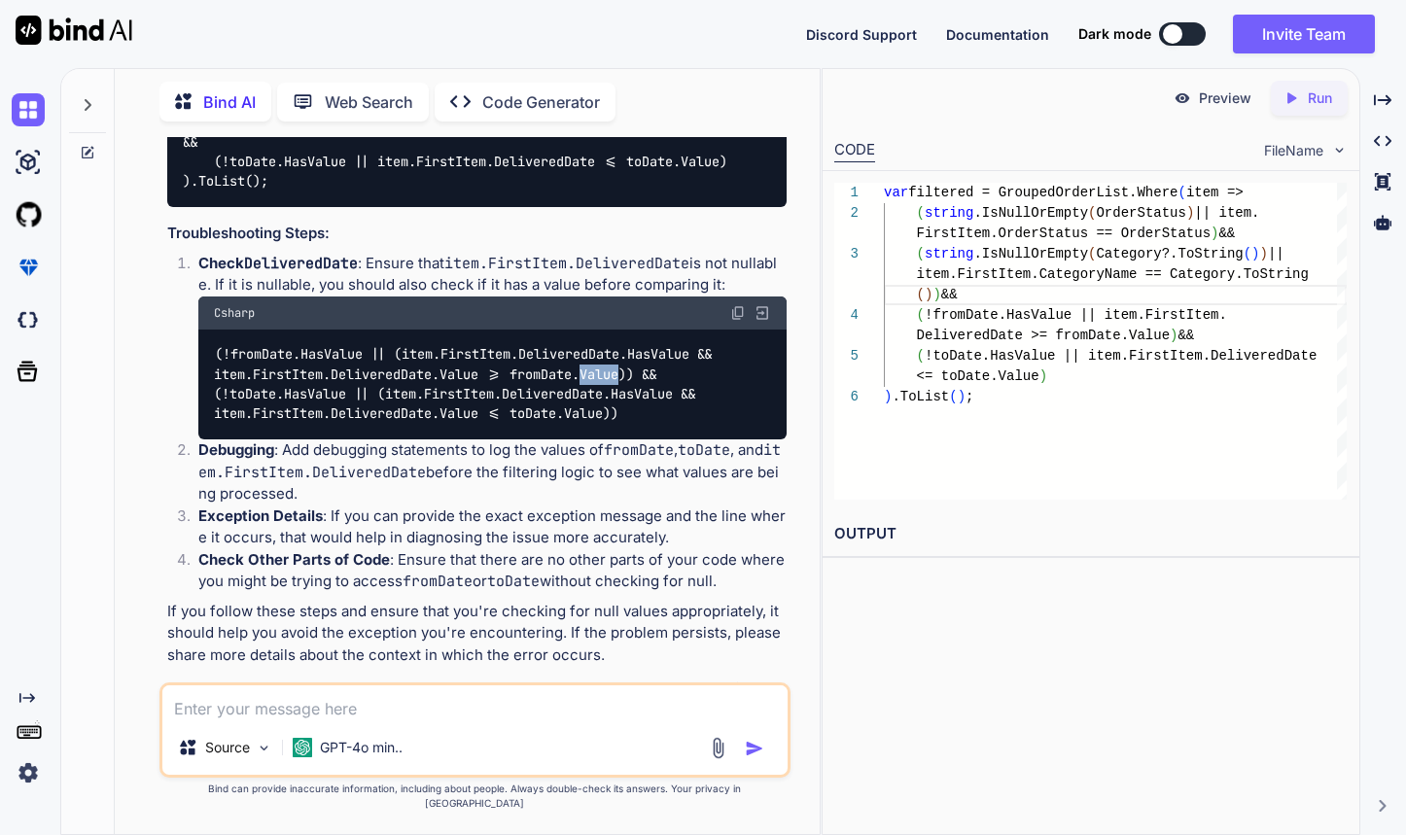
click at [593, 377] on code "(!fromDate.HasValue || (item.FirstItem.DeliveredDate.HasValue && item.FirstItem…" at bounding box center [467, 384] width 506 height 80
